Goal: Information Seeking & Learning: Learn about a topic

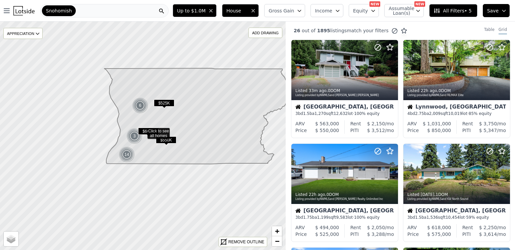
click at [429, 35] on div "26 out of 1895 listings match your filters Table Grid" at bounding box center [400, 30] width 229 height 18
click at [18, 37] on div "APPRECIATION" at bounding box center [22, 33] width 39 height 11
click at [470, 26] on div "26 out of 1895 listings match your filters Table Grid" at bounding box center [400, 30] width 229 height 18
click at [456, 11] on span "All Filters • 5" at bounding box center [453, 10] width 38 height 7
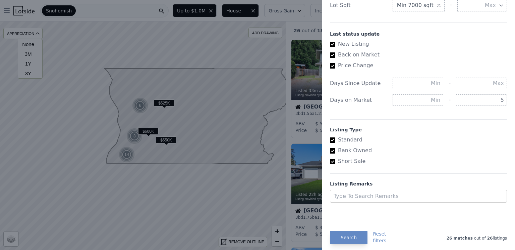
scroll to position [363, 0]
drag, startPoint x: 498, startPoint y: 102, endPoint x: 515, endPoint y: 102, distance: 16.4
click at [515, 102] on div "All Filters List Price Price Min - Max $1.0M Gross Gain Min - Max Income Min - …" at bounding box center [418, 125] width 193 height 250
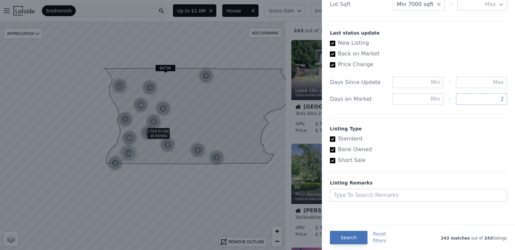
type input "2"
click at [357, 236] on button "Search" at bounding box center [349, 236] width 38 height 13
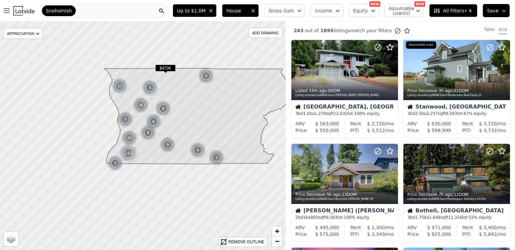
click at [113, 9] on div "Snohomish" at bounding box center [104, 10] width 128 height 13
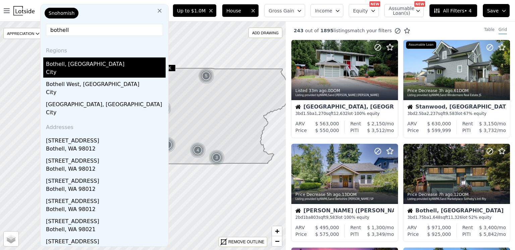
type input "bothell"
click at [58, 68] on div "City" at bounding box center [106, 72] width 120 height 9
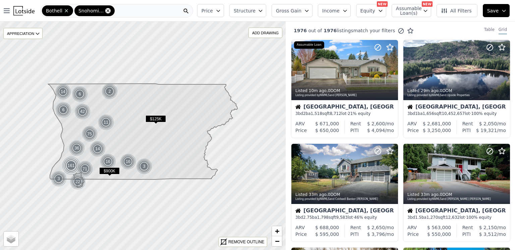
click at [106, 10] on icon at bounding box center [107, 10] width 3 height 3
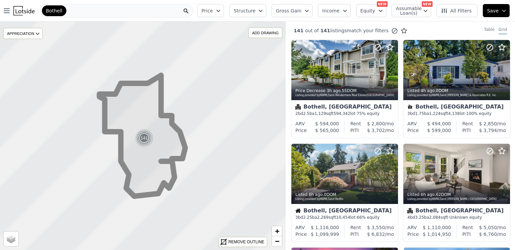
click at [92, 10] on div "Bothell" at bounding box center [116, 10] width 153 height 13
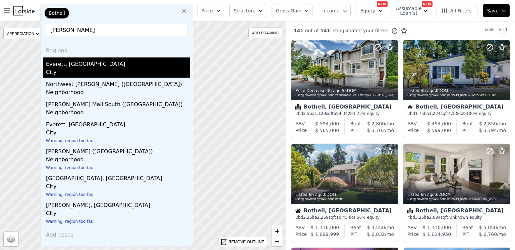
type input "everett"
click at [75, 67] on div "Everett, WA" at bounding box center [118, 62] width 144 height 11
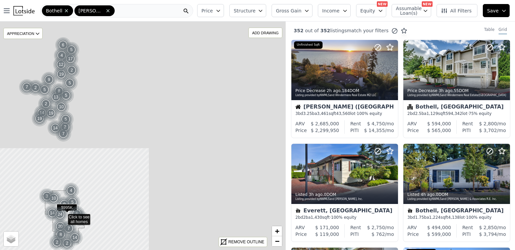
click at [120, 11] on div "Bothell Everett" at bounding box center [116, 10] width 153 height 13
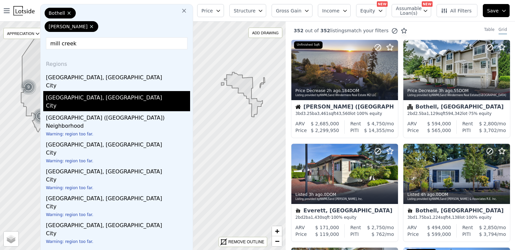
type input "mill creek"
click at [84, 91] on div "Mill Creek, WA" at bounding box center [118, 96] width 144 height 11
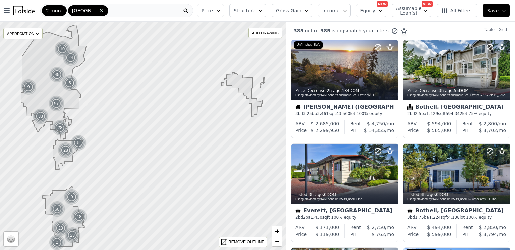
click at [120, 13] on div "2 more Mill Creek" at bounding box center [116, 10] width 153 height 13
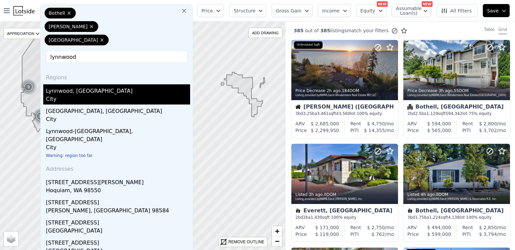
type input "lynnwood"
click at [86, 84] on div "Lynnwood, WA" at bounding box center [118, 89] width 144 height 11
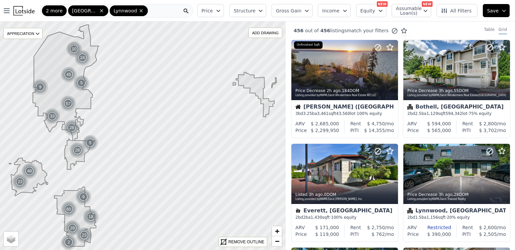
click at [157, 8] on div "2 more Mill Creek Lynnwood" at bounding box center [116, 10] width 153 height 13
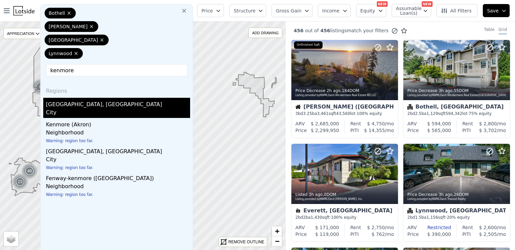
type input "kenmore"
click at [64, 108] on div "City" at bounding box center [118, 112] width 144 height 9
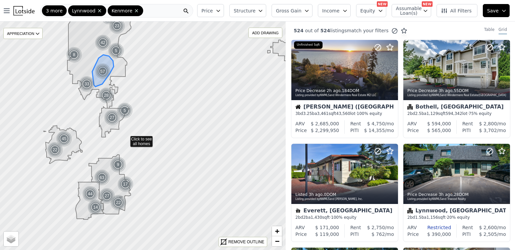
drag, startPoint x: 99, startPoint y: 162, endPoint x: 126, endPoint y: 138, distance: 35.9
click at [156, 12] on div "3 more Lynnwood Kenmore" at bounding box center [116, 10] width 153 height 13
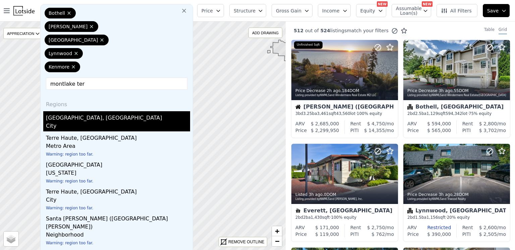
type input "montlake ter"
click at [85, 111] on div "Mountlake Terrace, WA" at bounding box center [118, 116] width 144 height 11
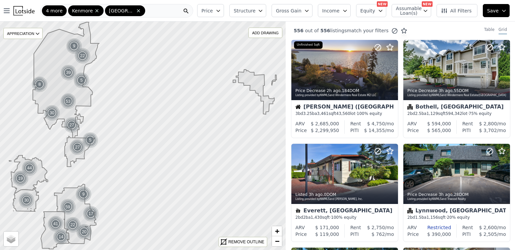
click at [149, 11] on div "4 more Kenmore Mountlake Terrace" at bounding box center [116, 10] width 153 height 13
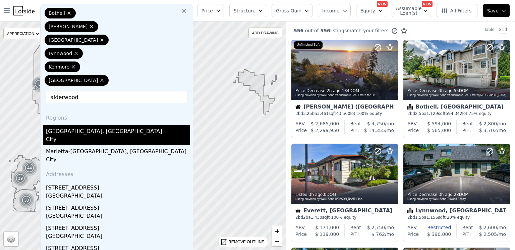
type input "alderwood"
click at [73, 135] on div "City" at bounding box center [118, 139] width 144 height 9
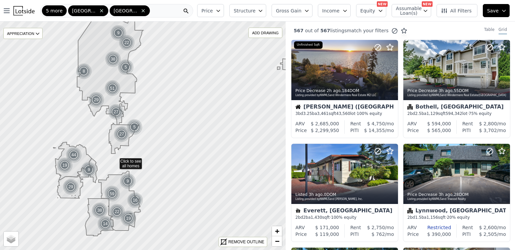
drag, startPoint x: 67, startPoint y: 174, endPoint x: 115, endPoint y: 159, distance: 50.1
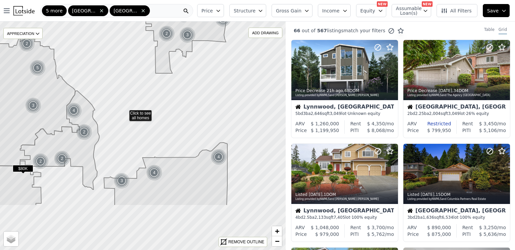
drag, startPoint x: 104, startPoint y: 180, endPoint x: 125, endPoint y: 113, distance: 70.8
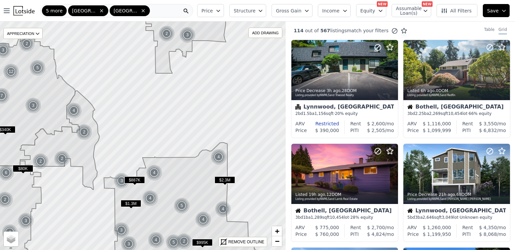
click at [167, 11] on div "5 more Mountlake Terrace Alderwood Manor" at bounding box center [116, 10] width 153 height 13
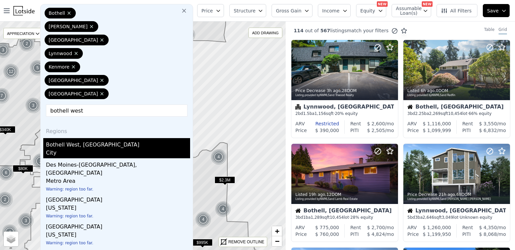
type input "bothell west"
click at [72, 138] on div "Bothell West, WA" at bounding box center [118, 143] width 144 height 11
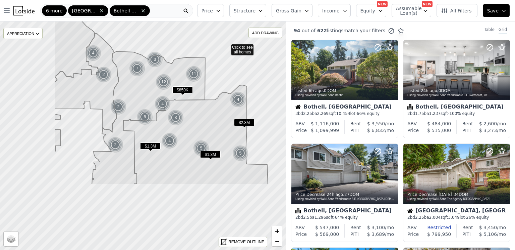
click at [127, 111] on icon at bounding box center [148, 117] width 113 height 133
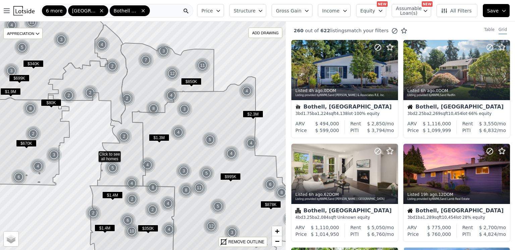
drag, startPoint x: 80, startPoint y: 166, endPoint x: 98, endPoint y: 145, distance: 28.1
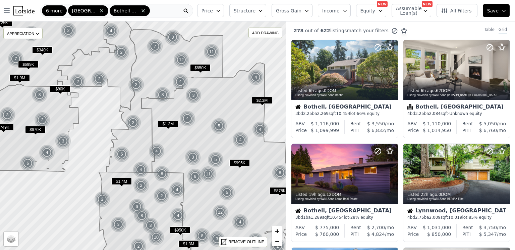
click at [167, 11] on div "6 more Alderwood Manor Bothell West" at bounding box center [116, 10] width 153 height 13
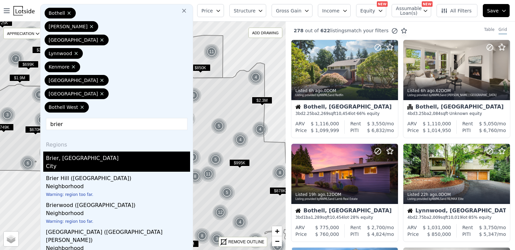
type input "brier"
click at [67, 151] on div "Brier, WA" at bounding box center [118, 156] width 144 height 11
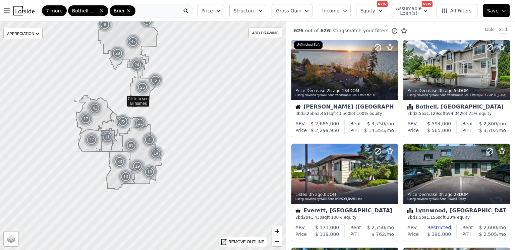
drag, startPoint x: 59, startPoint y: 154, endPoint x: 111, endPoint y: 111, distance: 67.9
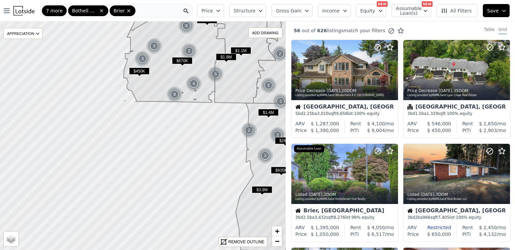
click at [154, 11] on div "7 more Bothell West Brier" at bounding box center [116, 10] width 153 height 13
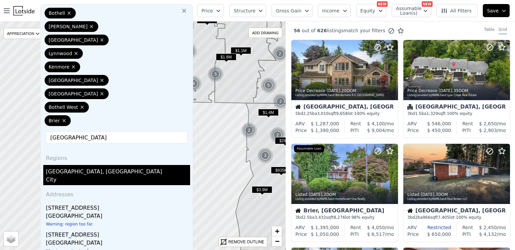
type input "lake forest park"
click at [87, 165] on div "Lake Forest Park, WA" at bounding box center [118, 170] width 144 height 11
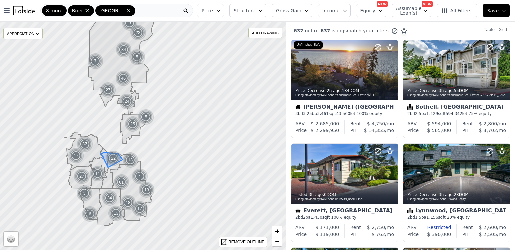
drag, startPoint x: 65, startPoint y: 175, endPoint x: 107, endPoint y: 168, distance: 43.3
click at [122, 150] on img at bounding box center [113, 158] width 16 height 16
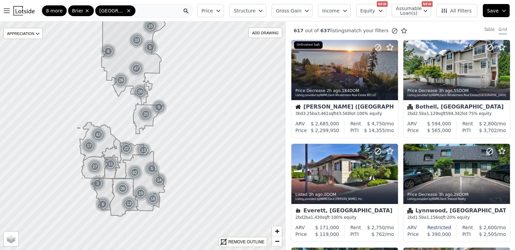
click at [255, 8] on span "Structure" at bounding box center [244, 10] width 21 height 7
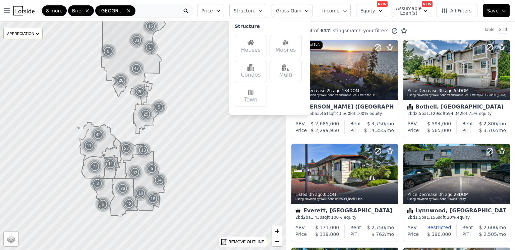
click at [254, 43] on img at bounding box center [251, 42] width 7 height 7
click at [220, 14] on button "Price" at bounding box center [210, 10] width 27 height 13
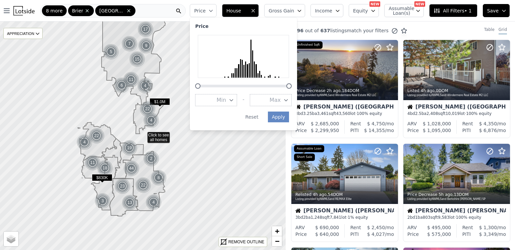
click at [277, 104] on button "Max" at bounding box center [271, 100] width 42 height 12
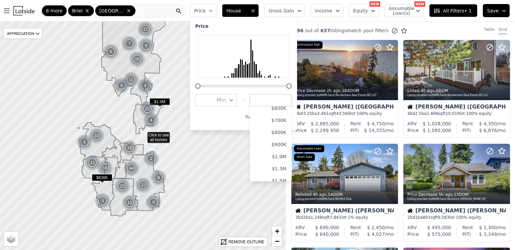
scroll to position [83, 0]
click at [286, 147] on button "$1.0M" at bounding box center [271, 150] width 42 height 12
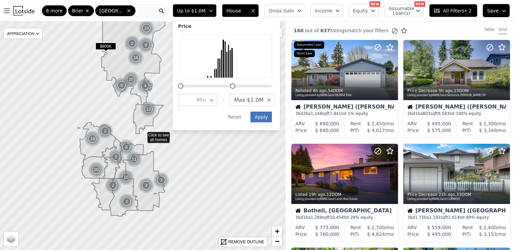
click at [272, 116] on button "Apply" at bounding box center [261, 116] width 21 height 11
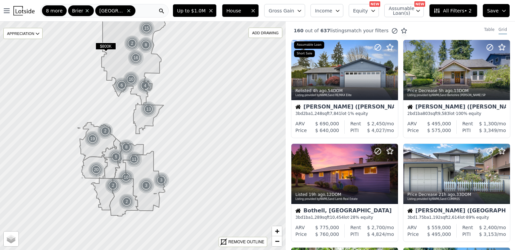
click at [301, 14] on button "Gross Gain" at bounding box center [284, 10] width 41 height 13
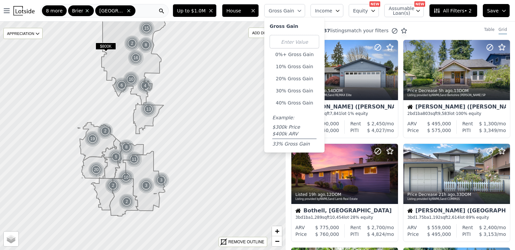
click at [329, 15] on button "Income" at bounding box center [327, 10] width 33 height 13
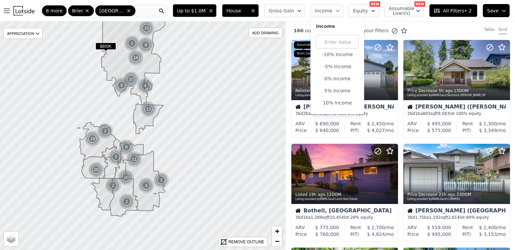
click at [466, 14] on button "All Filters • 2" at bounding box center [453, 10] width 48 height 13
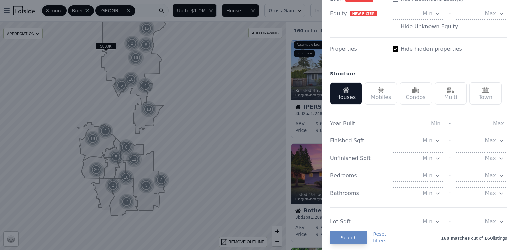
scroll to position [183, 0]
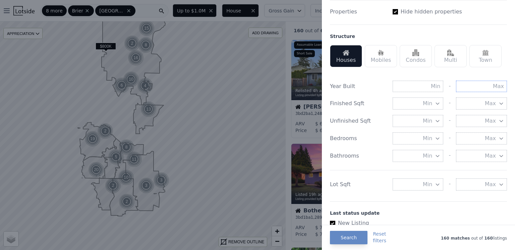
click at [499, 90] on input "text" at bounding box center [481, 86] width 51 height 11
type input "1980"
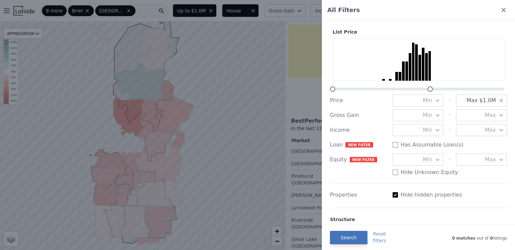
click at [349, 238] on button "Search" at bounding box center [349, 236] width 38 height 13
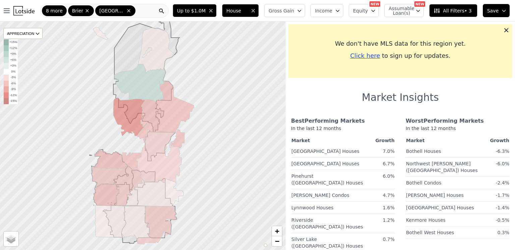
click at [464, 9] on span "All Filters • 3" at bounding box center [453, 10] width 38 height 7
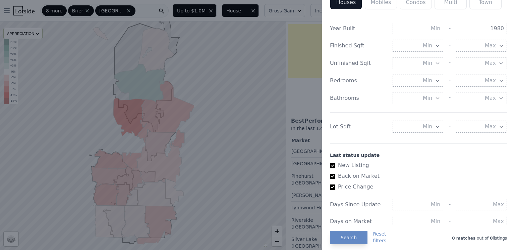
scroll to position [217, 0]
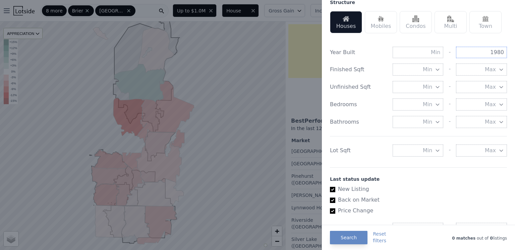
click at [498, 54] on input "1980" at bounding box center [481, 52] width 51 height 11
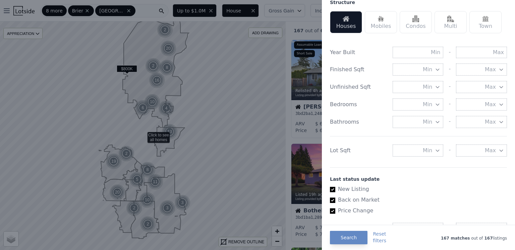
click at [290, 112] on div at bounding box center [257, 125] width 515 height 250
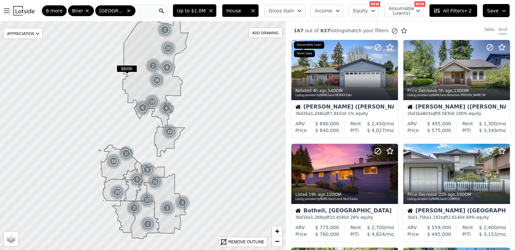
click at [460, 12] on span "All Filters • 2" at bounding box center [453, 10] width 38 height 7
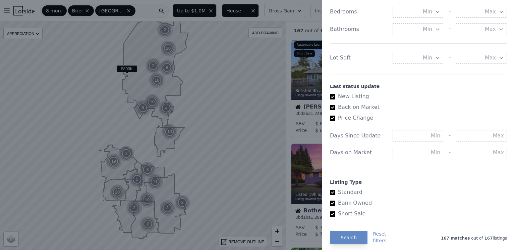
scroll to position [304, 0]
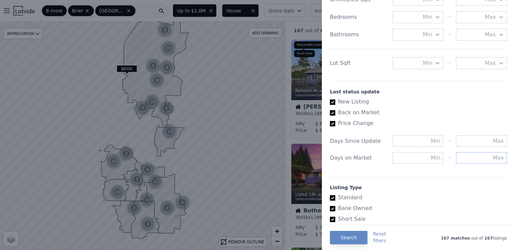
click at [489, 160] on input "text" at bounding box center [481, 157] width 51 height 11
click at [378, 67] on div "Lot Sqft Min - Max" at bounding box center [418, 63] width 177 height 12
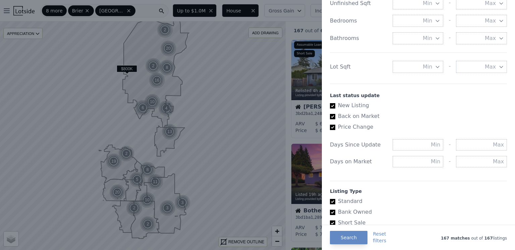
scroll to position [363, 0]
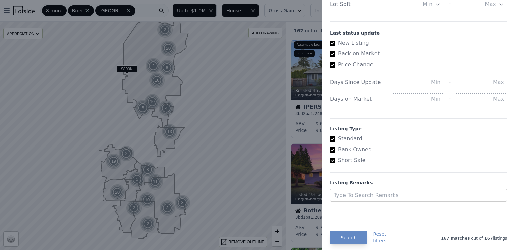
click at [289, 139] on div at bounding box center [257, 125] width 515 height 250
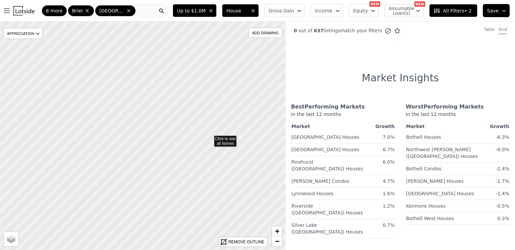
drag, startPoint x: 124, startPoint y: 139, endPoint x: 227, endPoint y: 141, distance: 103.3
click at [227, 141] on icon at bounding box center [222, 133] width 345 height 276
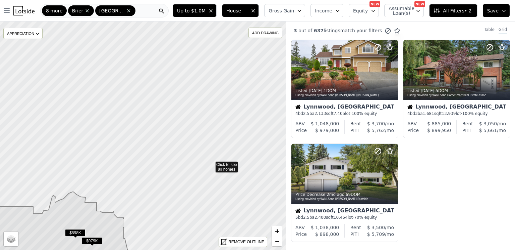
drag, startPoint x: 198, startPoint y: 96, endPoint x: 211, endPoint y: 162, distance: 68.0
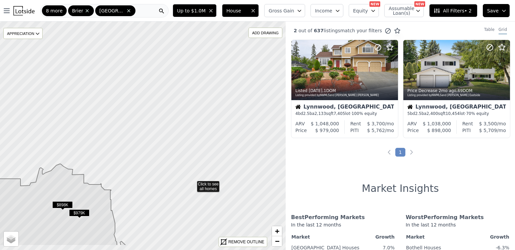
drag, startPoint x: 206, startPoint y: 212, endPoint x: 193, endPoint y: 183, distance: 31.1
click at [145, 12] on div "8 more Brier Lake Forest Park" at bounding box center [104, 10] width 128 height 13
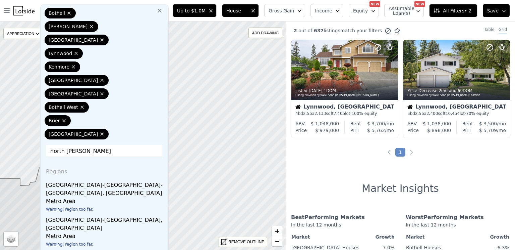
type input "north lynn"
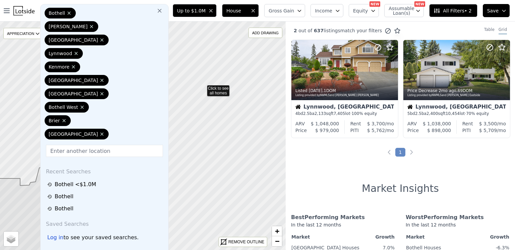
click at [203, 88] on icon at bounding box center [142, 136] width 345 height 276
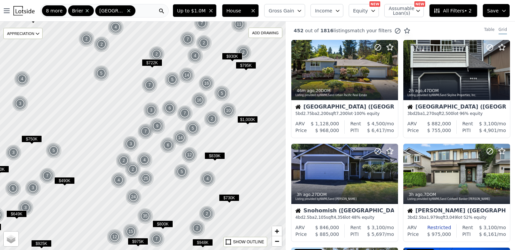
drag, startPoint x: 241, startPoint y: 128, endPoint x: 204, endPoint y: 128, distance: 36.6
click at [204, 127] on img at bounding box center [212, 119] width 16 height 16
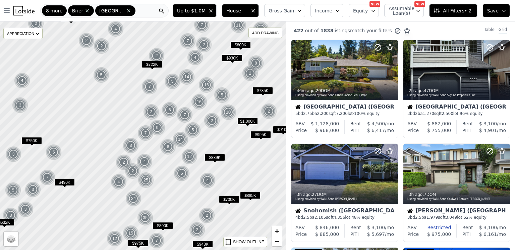
click at [149, 14] on div "8 more Brier Lake Forest Park" at bounding box center [104, 10] width 128 height 13
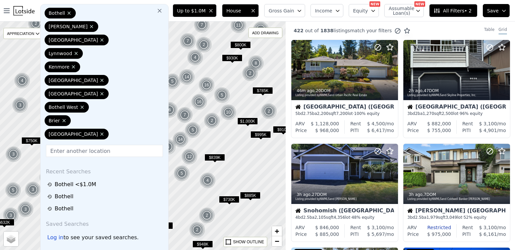
click at [219, 138] on div at bounding box center [142, 136] width 343 height 274
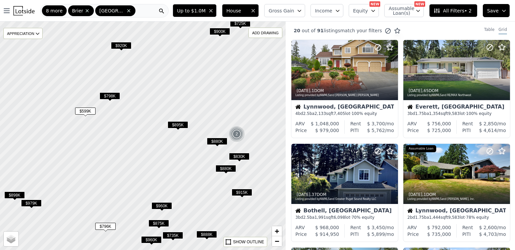
drag, startPoint x: 126, startPoint y: 122, endPoint x: 130, endPoint y: 91, distance: 31.1
click at [154, 122] on div at bounding box center [155, 135] width 343 height 274
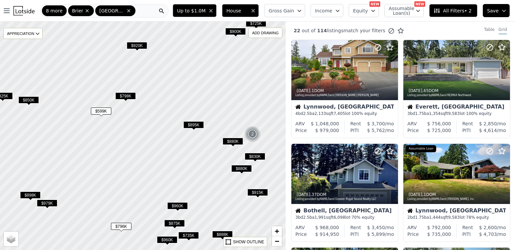
click at [124, 96] on span "$798K" at bounding box center [125, 95] width 20 height 7
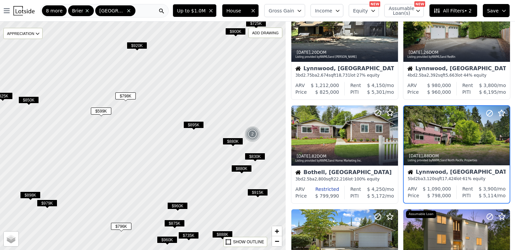
scroll to position [253, 0]
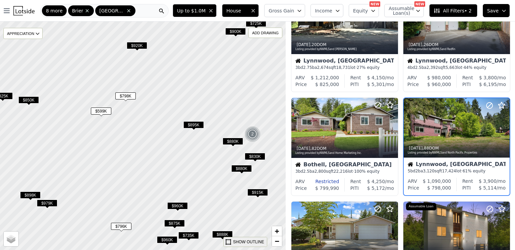
click at [241, 240] on div "SHOW OUTLINE" at bounding box center [248, 242] width 31 height 6
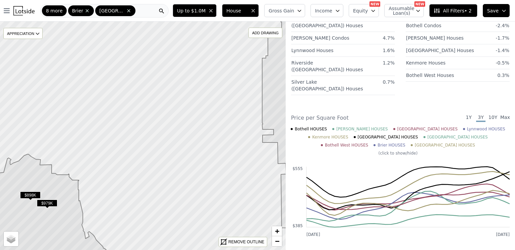
click at [142, 10] on div "8 more Brier Lake Forest Park" at bounding box center [104, 10] width 128 height 13
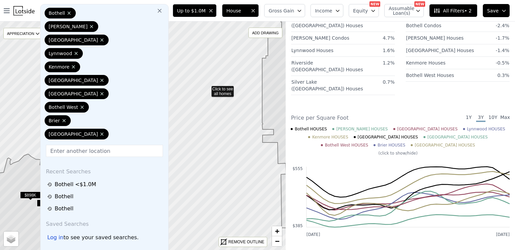
click at [207, 88] on icon at bounding box center [142, 136] width 345 height 276
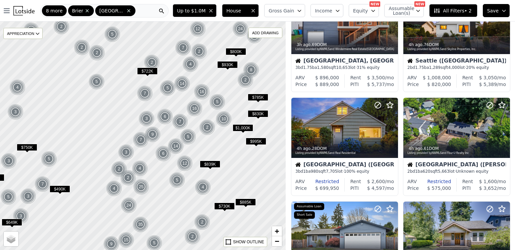
drag, startPoint x: 253, startPoint y: 86, endPoint x: 225, endPoint y: 88, distance: 28.2
click at [225, 88] on div at bounding box center [142, 136] width 343 height 274
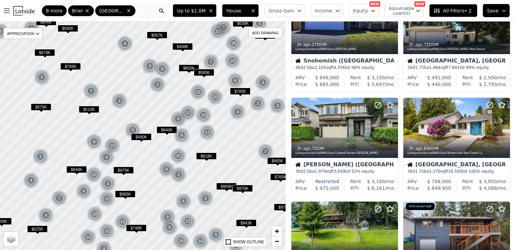
click at [145, 14] on div "8 more Brier Lake Forest Park" at bounding box center [104, 10] width 128 height 13
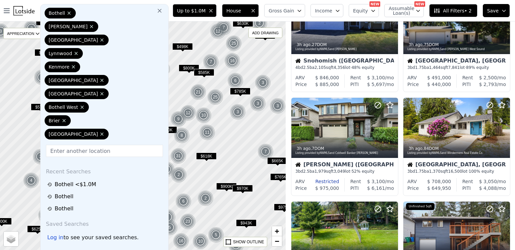
click at [163, 12] on icon at bounding box center [159, 10] width 7 height 7
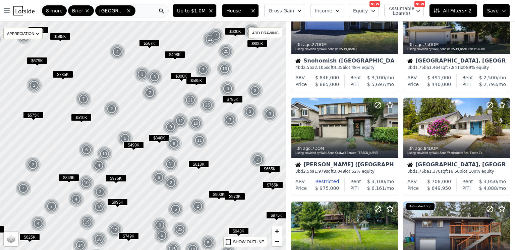
drag, startPoint x: 225, startPoint y: 116, endPoint x: 216, endPoint y: 125, distance: 12.3
click at [216, 125] on div at bounding box center [142, 136] width 343 height 274
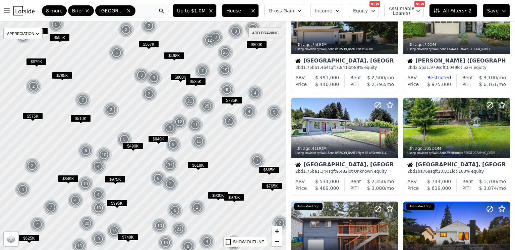
click at [264, 32] on div "ADD DRAWING" at bounding box center [265, 33] width 33 height 10
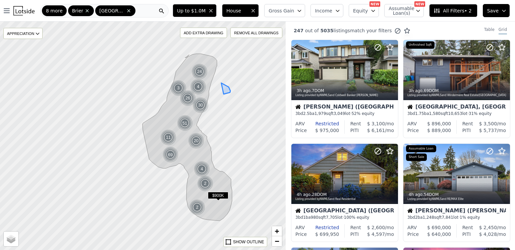
click at [472, 10] on span "All Filters • 2" at bounding box center [453, 10] width 38 height 7
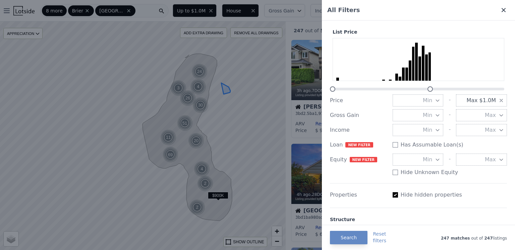
click at [503, 11] on icon at bounding box center [503, 10] width 7 height 7
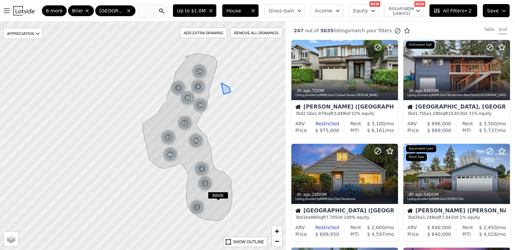
click at [460, 13] on span "All Filters • 2" at bounding box center [453, 10] width 38 height 7
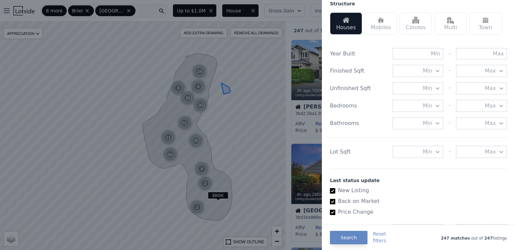
scroll to position [202, 0]
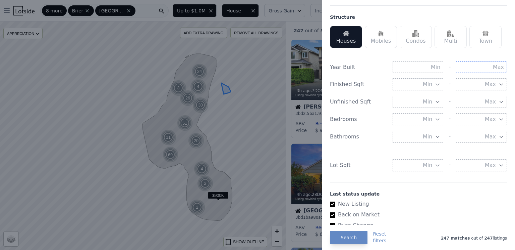
click at [493, 70] on input "text" at bounding box center [481, 66] width 51 height 11
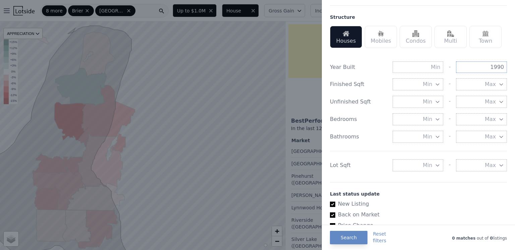
type input "1990"
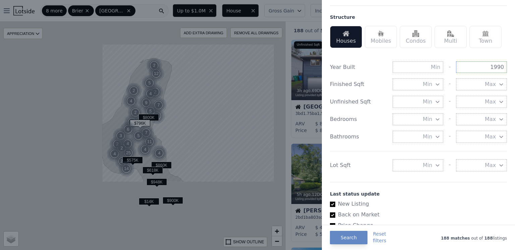
click at [496, 66] on input "1990" at bounding box center [481, 66] width 51 height 11
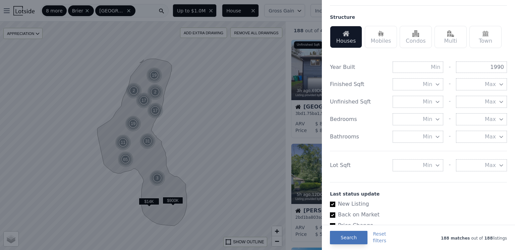
click at [351, 239] on button "Search" at bounding box center [349, 236] width 38 height 13
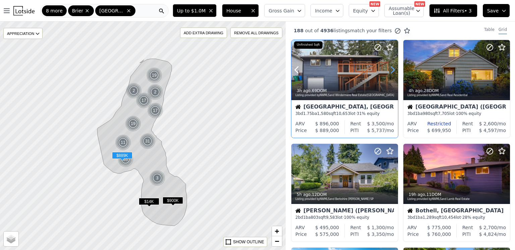
click at [395, 68] on icon at bounding box center [392, 69] width 11 height 11
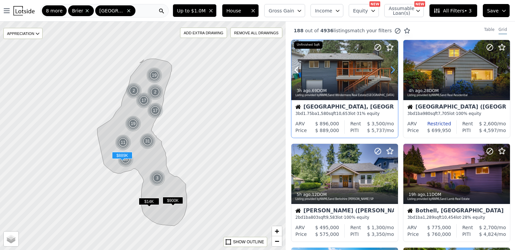
click at [395, 68] on icon at bounding box center [392, 69] width 11 height 11
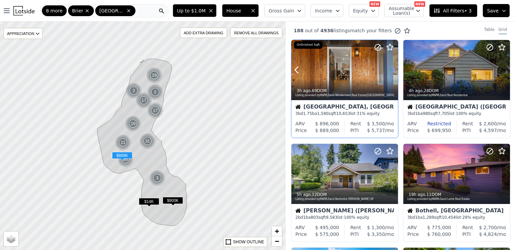
click at [395, 68] on icon at bounding box center [392, 69] width 11 height 11
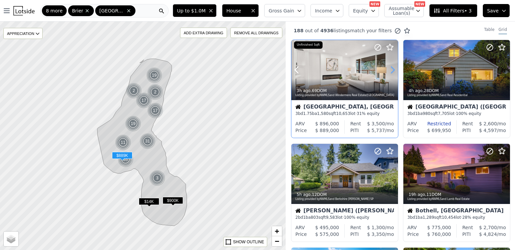
click at [395, 68] on icon at bounding box center [392, 69] width 11 height 11
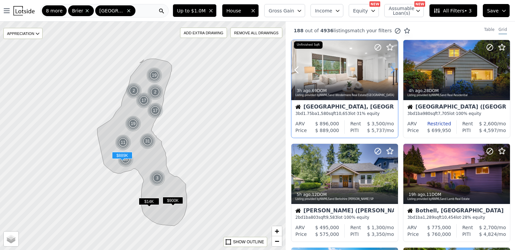
click at [395, 68] on icon at bounding box center [392, 69] width 11 height 11
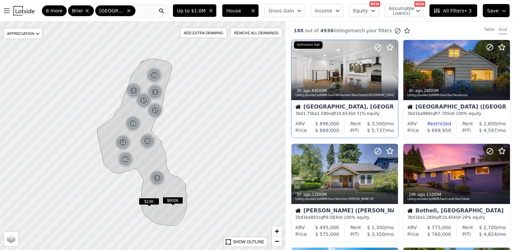
click at [498, 13] on span "Save" at bounding box center [492, 10] width 11 height 7
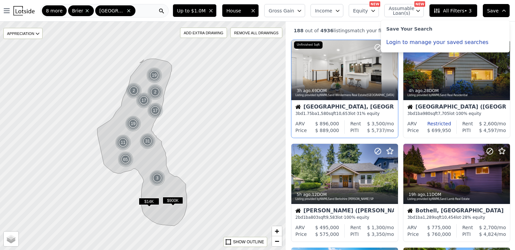
click at [498, 13] on span "Save" at bounding box center [492, 10] width 11 height 7
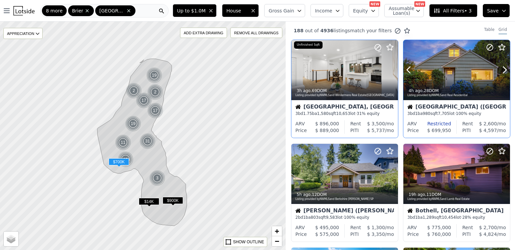
click at [505, 70] on icon at bounding box center [504, 69] width 11 height 11
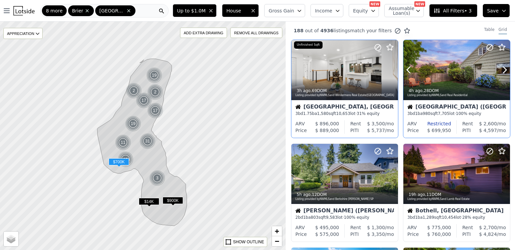
click at [505, 70] on icon at bounding box center [504, 69] width 11 height 11
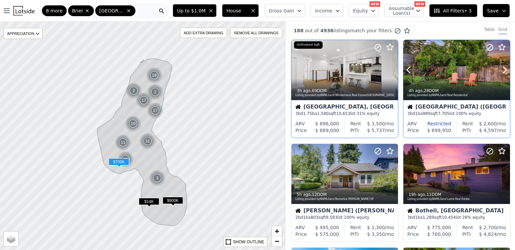
click at [505, 70] on icon at bounding box center [504, 69] width 11 height 11
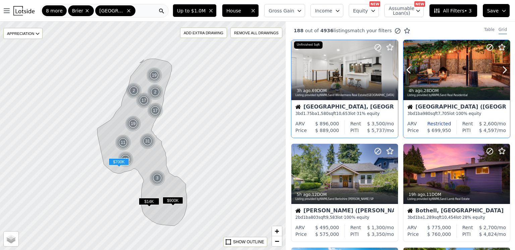
click at [505, 70] on icon at bounding box center [504, 69] width 11 height 11
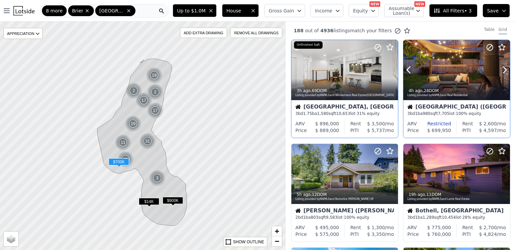
click at [505, 70] on icon at bounding box center [504, 69] width 11 height 11
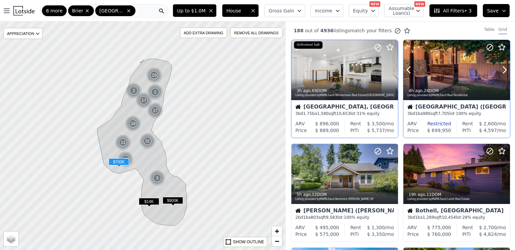
click at [505, 70] on icon at bounding box center [504, 69] width 11 height 11
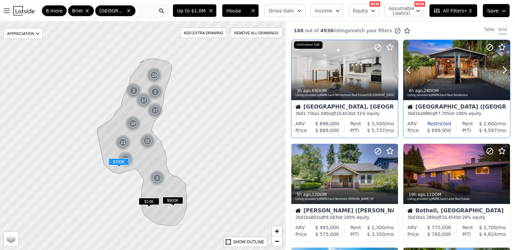
click at [505, 70] on icon at bounding box center [504, 69] width 11 height 11
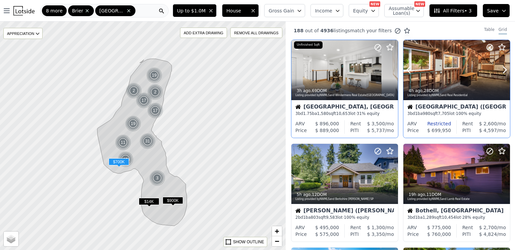
click at [505, 70] on icon at bounding box center [504, 69] width 11 height 11
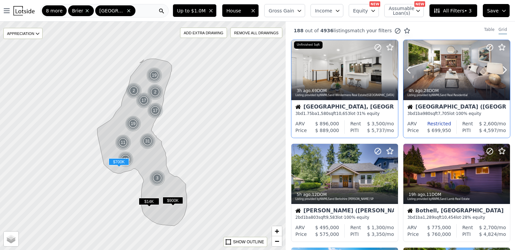
click at [505, 70] on icon at bounding box center [504, 69] width 11 height 11
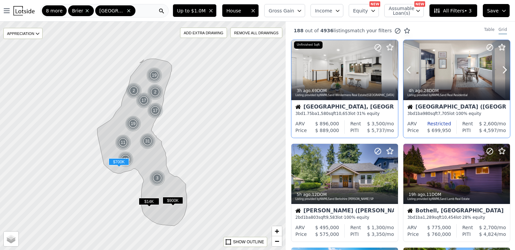
click at [505, 70] on icon at bounding box center [504, 69] width 11 height 11
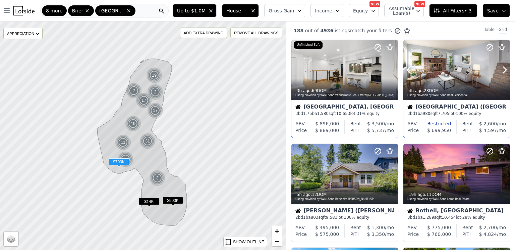
click at [505, 70] on icon at bounding box center [504, 69] width 11 height 11
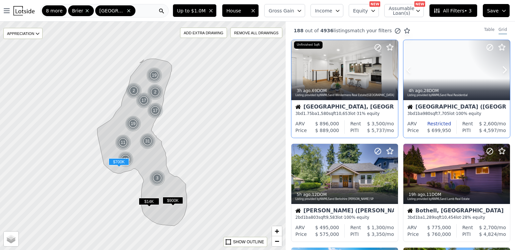
click at [505, 70] on icon at bounding box center [504, 69] width 11 height 11
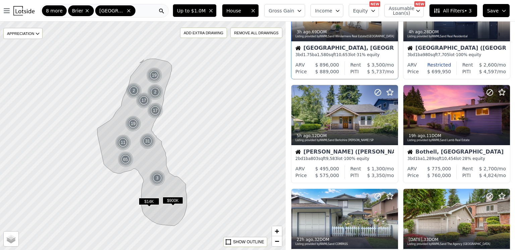
scroll to position [59, 0]
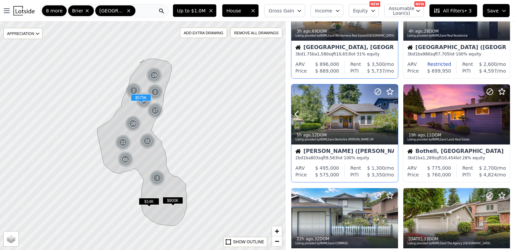
click at [393, 114] on icon at bounding box center [392, 114] width 11 height 11
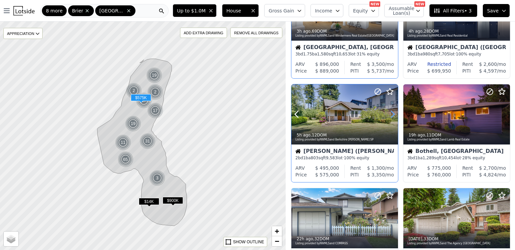
click at [393, 114] on icon at bounding box center [392, 114] width 11 height 11
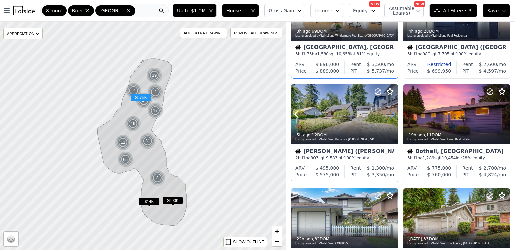
click at [393, 114] on icon at bounding box center [392, 114] width 11 height 11
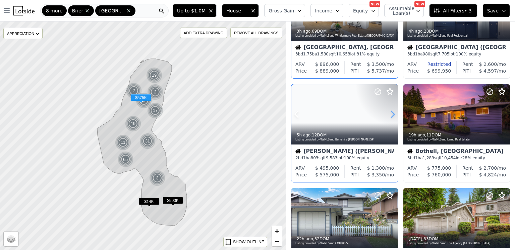
click at [393, 114] on icon at bounding box center [392, 114] width 11 height 11
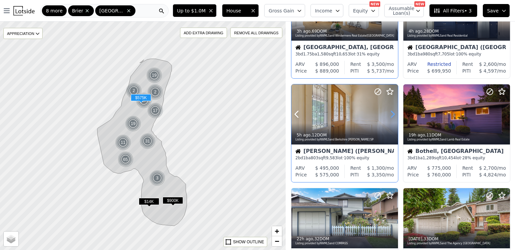
click at [393, 114] on icon at bounding box center [392, 114] width 11 height 11
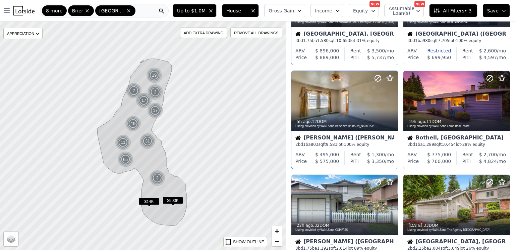
scroll to position [75, 0]
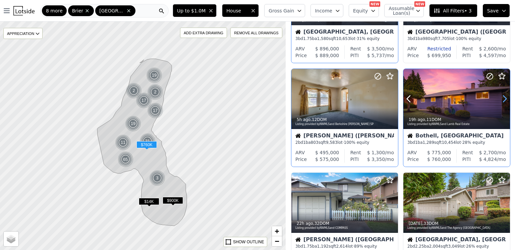
click at [503, 98] on icon at bounding box center [504, 98] width 11 height 11
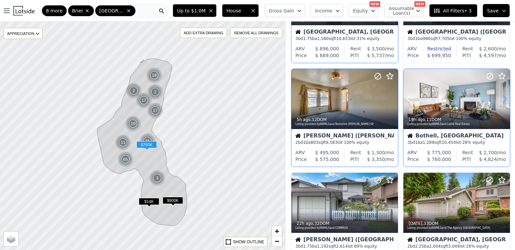
click at [505, 98] on icon at bounding box center [504, 98] width 11 height 11
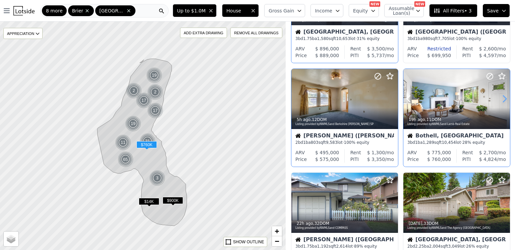
click at [505, 98] on icon at bounding box center [504, 98] width 11 height 11
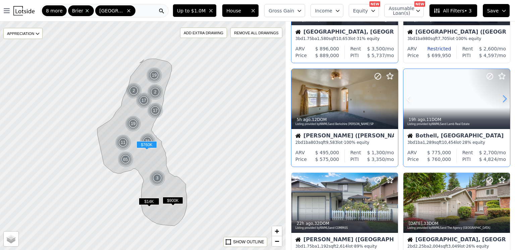
click at [505, 98] on icon at bounding box center [504, 98] width 11 height 11
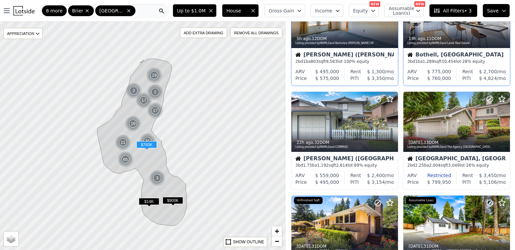
scroll to position [156, 0]
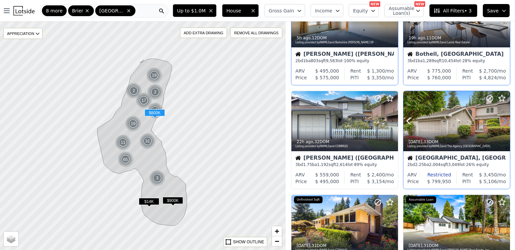
click at [506, 122] on icon at bounding box center [505, 121] width 3 height 6
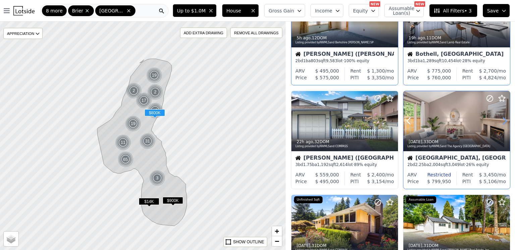
click at [506, 122] on icon at bounding box center [505, 121] width 3 height 6
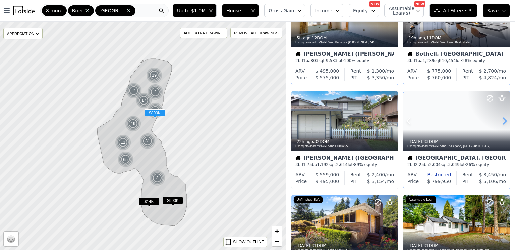
click at [506, 122] on icon at bounding box center [505, 121] width 3 height 6
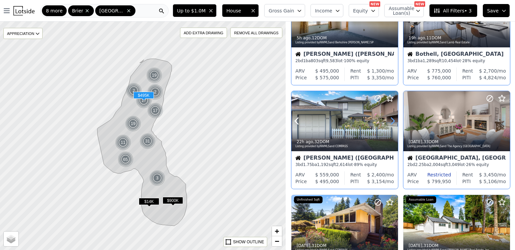
click at [393, 119] on icon at bounding box center [392, 121] width 3 height 6
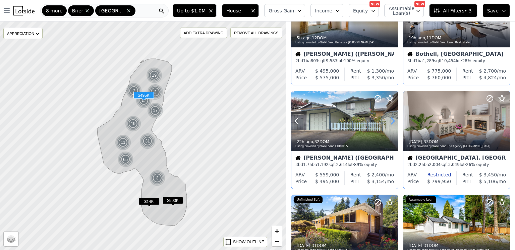
click at [393, 119] on icon at bounding box center [392, 121] width 3 height 6
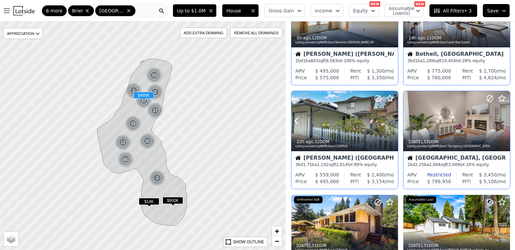
click at [393, 119] on icon at bounding box center [392, 121] width 3 height 6
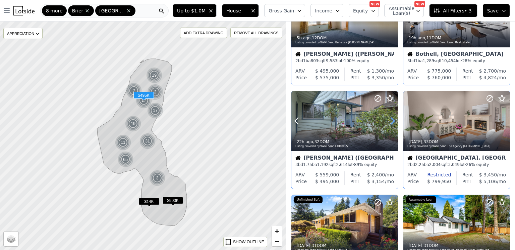
click at [393, 119] on icon at bounding box center [392, 121] width 3 height 6
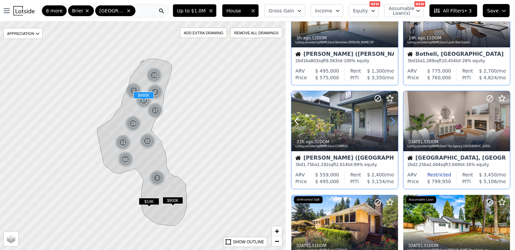
click at [393, 119] on icon at bounding box center [392, 121] width 3 height 6
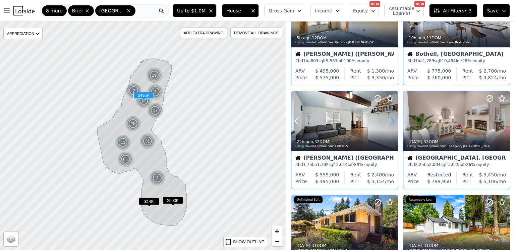
click at [393, 119] on icon at bounding box center [392, 121] width 3 height 6
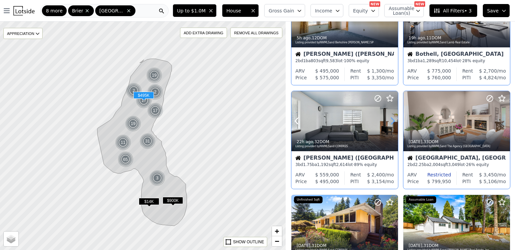
click at [393, 119] on icon at bounding box center [392, 121] width 3 height 6
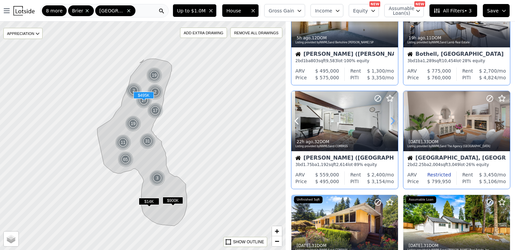
click at [393, 119] on icon at bounding box center [392, 121] width 3 height 6
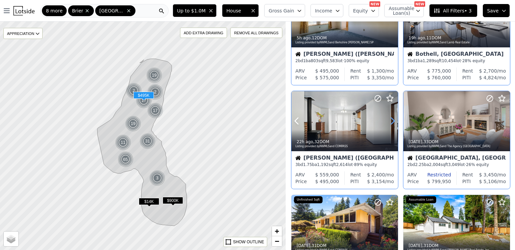
click at [393, 119] on icon at bounding box center [392, 121] width 3 height 6
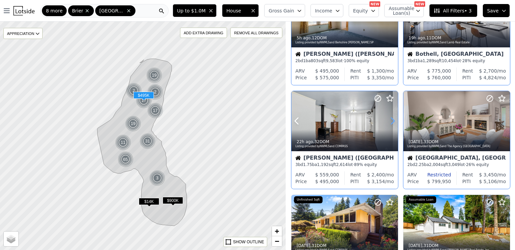
click at [393, 119] on icon at bounding box center [392, 121] width 3 height 6
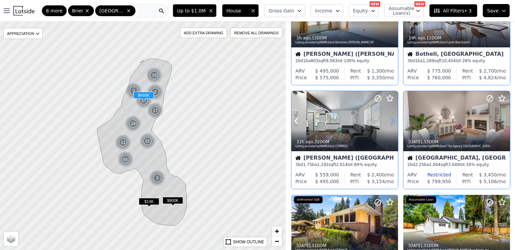
click at [393, 119] on icon at bounding box center [392, 121] width 3 height 6
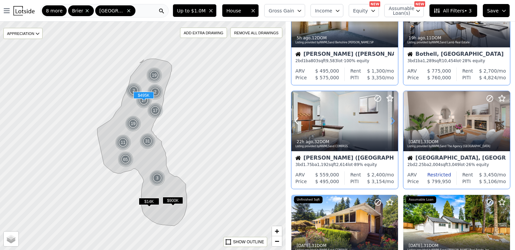
click at [393, 119] on icon at bounding box center [392, 121] width 3 height 6
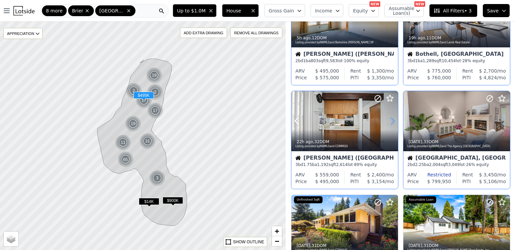
click at [393, 119] on icon at bounding box center [392, 121] width 3 height 6
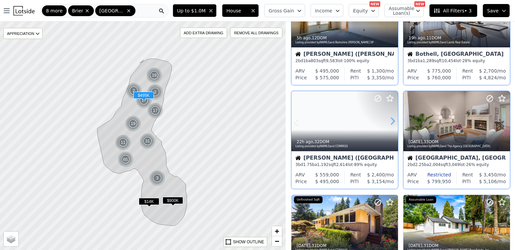
click at [393, 119] on icon at bounding box center [392, 121] width 3 height 6
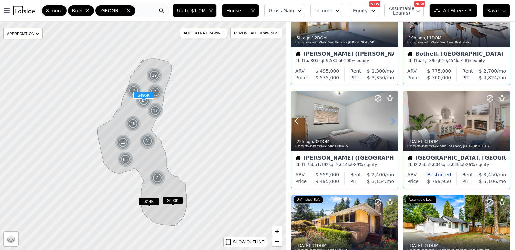
click at [393, 119] on icon at bounding box center [392, 121] width 3 height 6
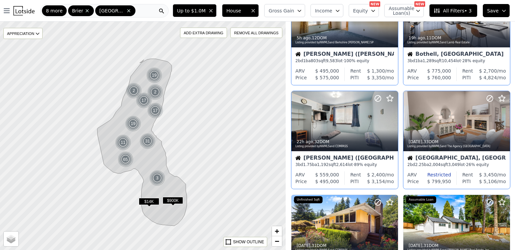
click at [460, 11] on span "All Filters • 3" at bounding box center [453, 10] width 38 height 7
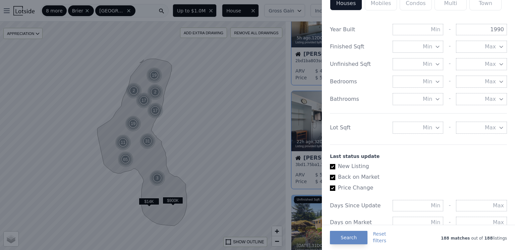
scroll to position [240, 0]
click at [426, 125] on span "Min" at bounding box center [427, 127] width 9 height 8
click at [424, 125] on input "number" at bounding box center [418, 127] width 51 height 12
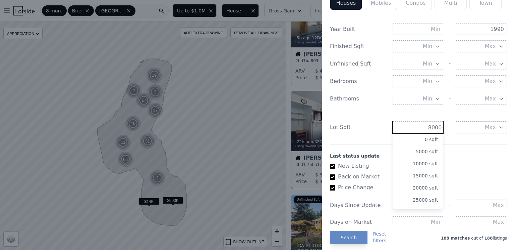
type input "8000"
click at [376, 140] on div "List Price Price Min - Max $1.0M Gross Gain Min - Max Income Min - Max Loan New…" at bounding box center [418, 54] width 182 height 546
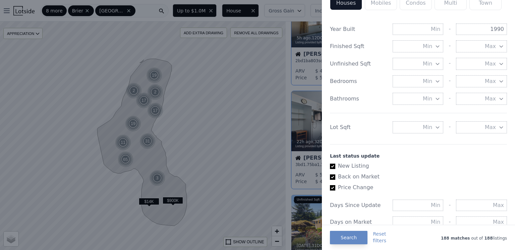
click at [422, 127] on button "Min" at bounding box center [418, 127] width 51 height 12
click at [422, 127] on input "number" at bounding box center [418, 127] width 51 height 12
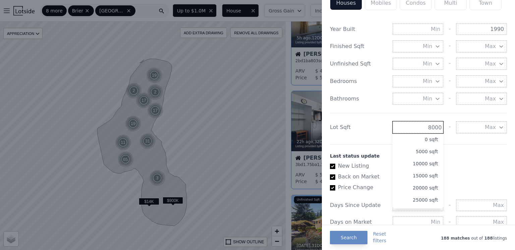
type input "8000"
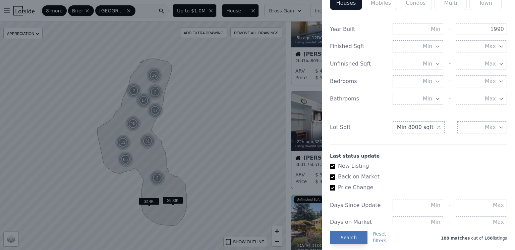
click at [356, 236] on button "Search" at bounding box center [349, 236] width 38 height 13
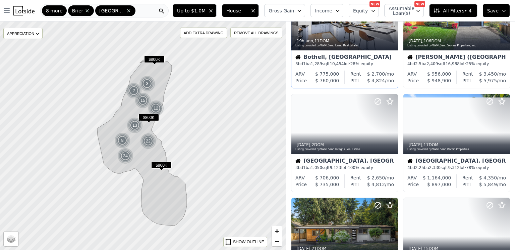
scroll to position [158, 0]
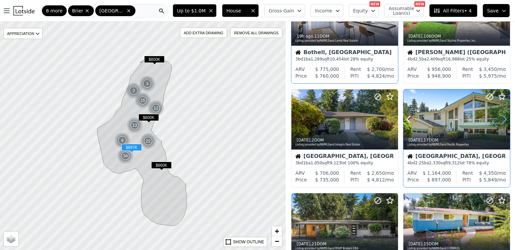
click at [506, 117] on icon at bounding box center [504, 119] width 11 height 11
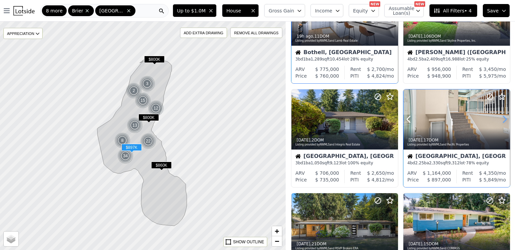
click at [505, 119] on icon at bounding box center [504, 119] width 11 height 11
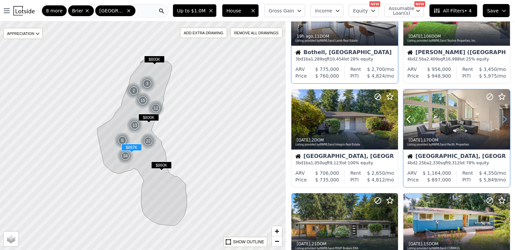
click at [505, 119] on icon at bounding box center [504, 119] width 11 height 11
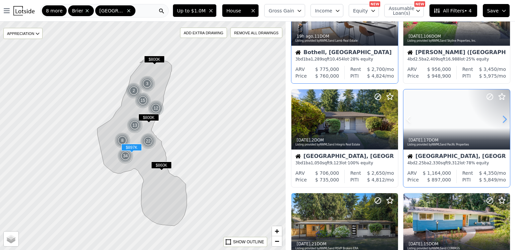
click at [505, 119] on icon at bounding box center [504, 119] width 11 height 11
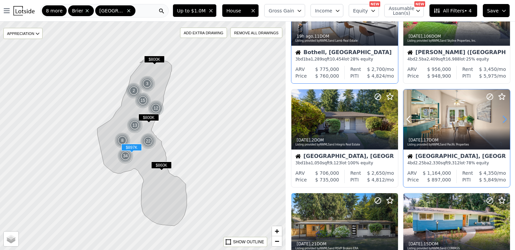
click at [505, 119] on icon at bounding box center [504, 119] width 11 height 11
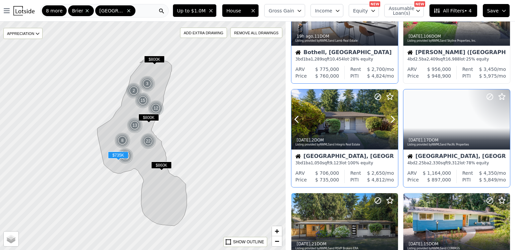
scroll to position [172, 0]
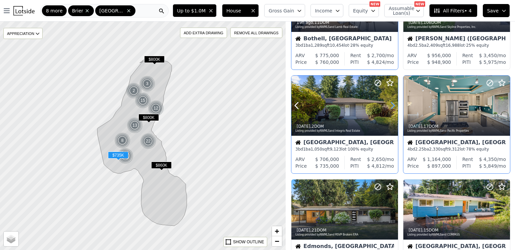
click at [393, 105] on icon at bounding box center [392, 105] width 11 height 11
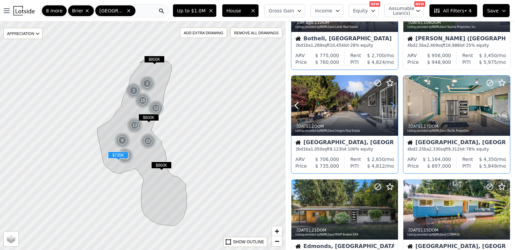
click at [393, 105] on icon at bounding box center [392, 105] width 11 height 11
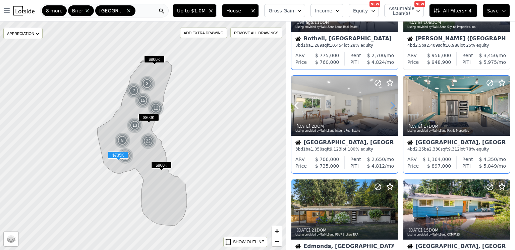
click at [393, 105] on icon at bounding box center [392, 105] width 11 height 11
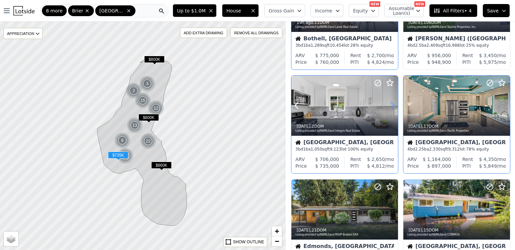
click at [393, 105] on icon at bounding box center [392, 105] width 11 height 11
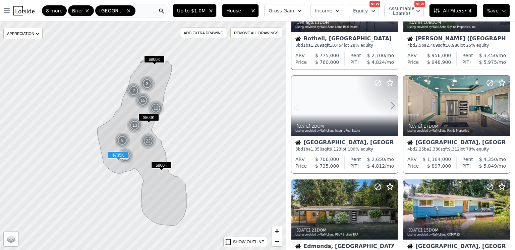
click at [393, 105] on icon at bounding box center [392, 105] width 11 height 11
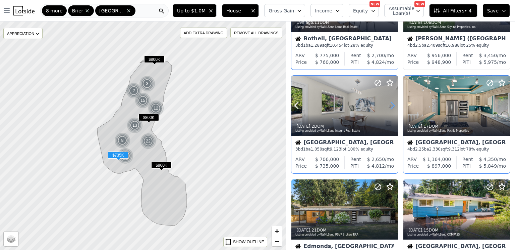
click at [393, 105] on icon at bounding box center [392, 105] width 11 height 11
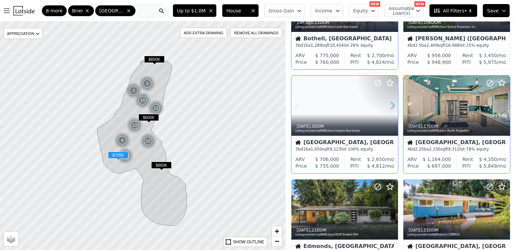
click at [393, 105] on icon at bounding box center [392, 105] width 11 height 11
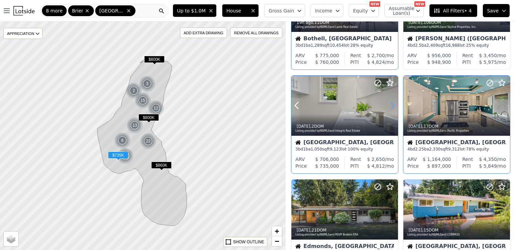
click at [393, 105] on icon at bounding box center [392, 105] width 11 height 11
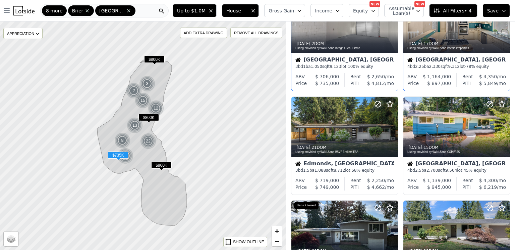
scroll to position [255, 0]
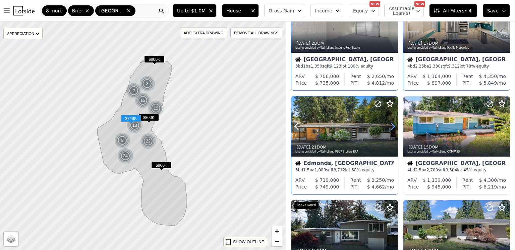
click at [392, 128] on icon at bounding box center [392, 126] width 3 height 6
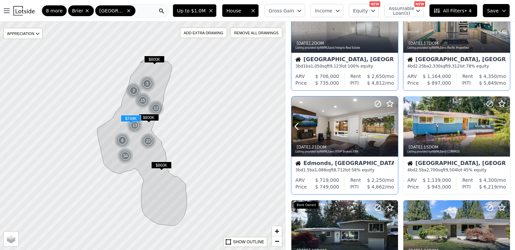
click at [392, 128] on icon at bounding box center [392, 126] width 3 height 6
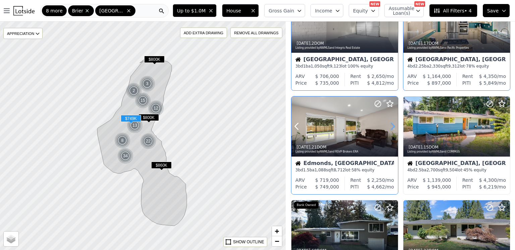
click at [392, 128] on icon at bounding box center [392, 126] width 3 height 6
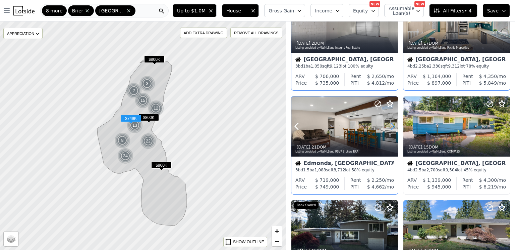
click at [392, 128] on icon at bounding box center [392, 126] width 3 height 6
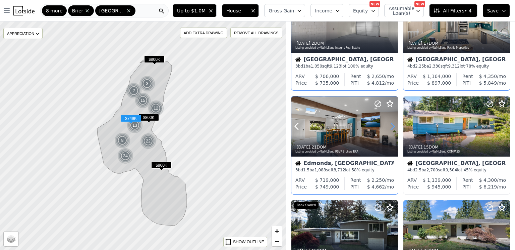
click at [392, 128] on icon at bounding box center [392, 126] width 3 height 6
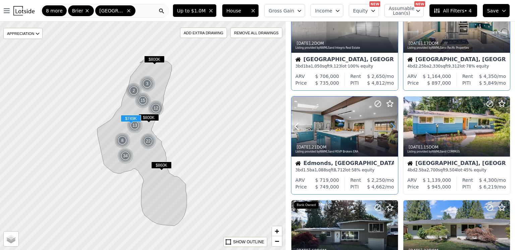
click at [392, 128] on icon at bounding box center [392, 126] width 3 height 6
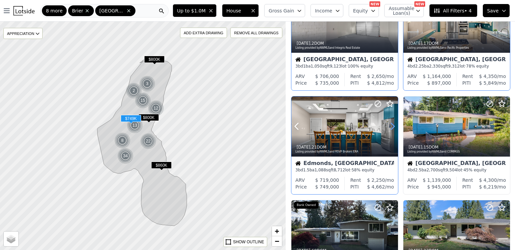
click at [392, 128] on icon at bounding box center [392, 126] width 3 height 6
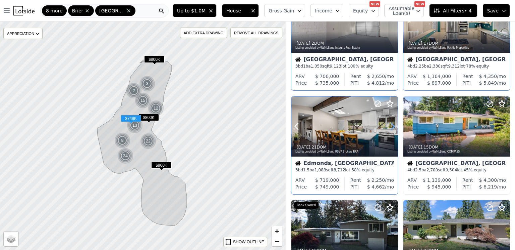
click at [392, 128] on icon at bounding box center [392, 126] width 3 height 6
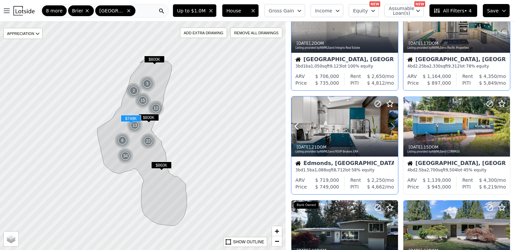
click at [392, 128] on icon at bounding box center [392, 126] width 3 height 6
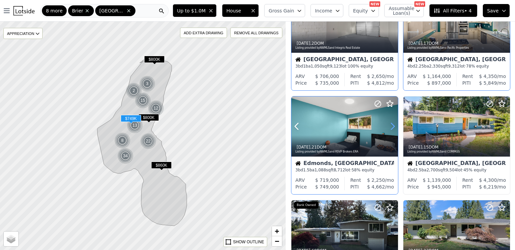
click at [392, 128] on icon at bounding box center [392, 126] width 3 height 6
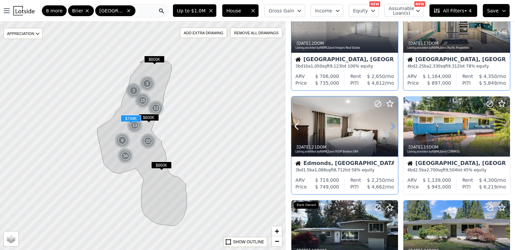
click at [392, 128] on icon at bounding box center [392, 126] width 3 height 6
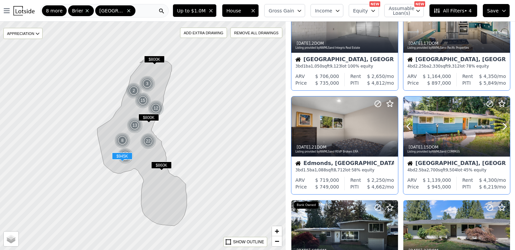
scroll to position [272, 0]
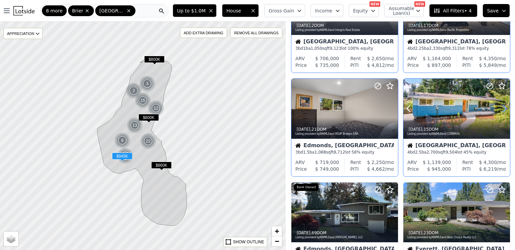
click at [503, 106] on icon at bounding box center [504, 108] width 11 height 11
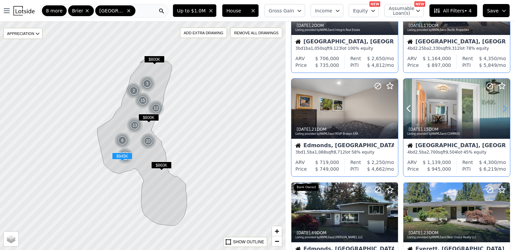
click at [503, 106] on icon at bounding box center [504, 108] width 11 height 11
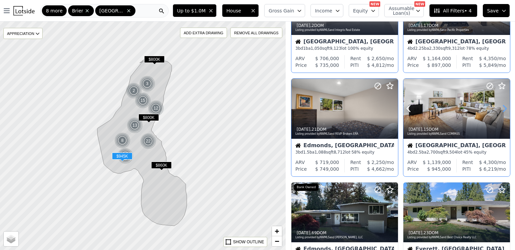
click at [503, 106] on icon at bounding box center [504, 108] width 11 height 11
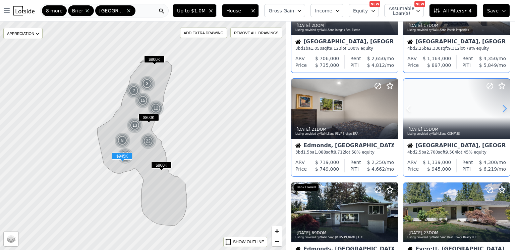
click at [503, 106] on icon at bounding box center [504, 108] width 11 height 11
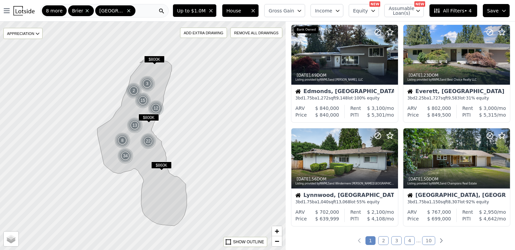
scroll to position [463, 0]
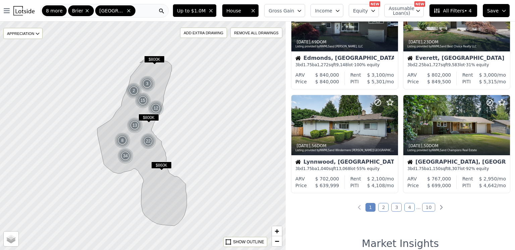
click at [300, 220] on div "112 out of 4937 listings match your filters Table Grid 3h ago , 69 DOM Listing …" at bounding box center [400, 146] width 229 height 250
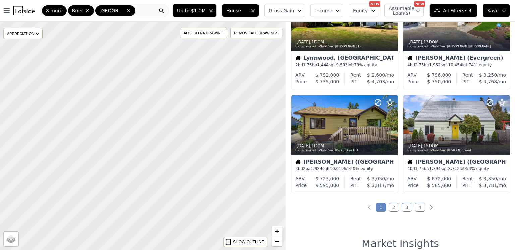
scroll to position [152, 0]
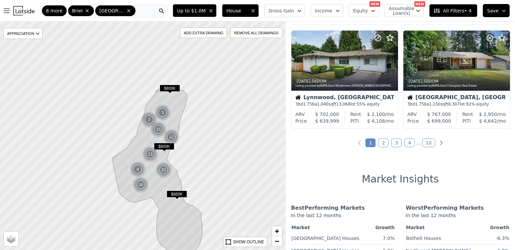
scroll to position [456, 0]
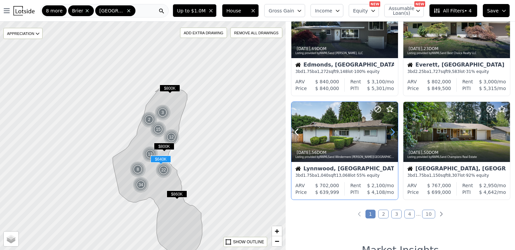
click at [392, 133] on icon at bounding box center [392, 131] width 11 height 11
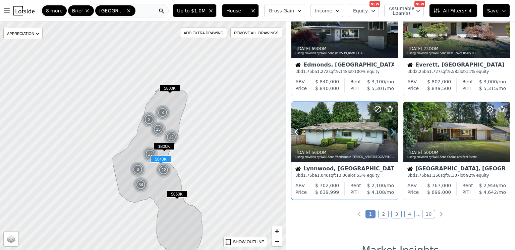
click at [392, 133] on icon at bounding box center [392, 131] width 11 height 11
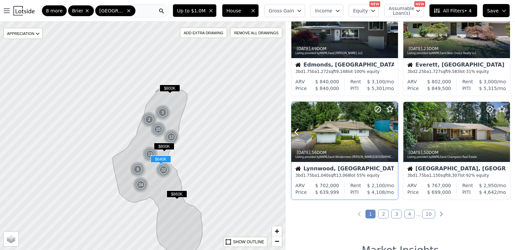
click at [392, 133] on icon at bounding box center [392, 131] width 11 height 11
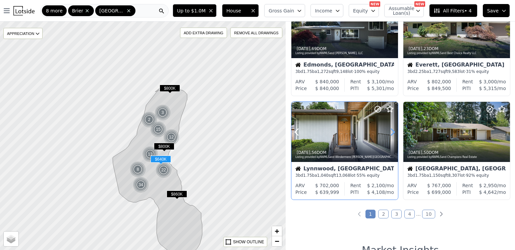
click at [392, 133] on icon at bounding box center [392, 131] width 11 height 11
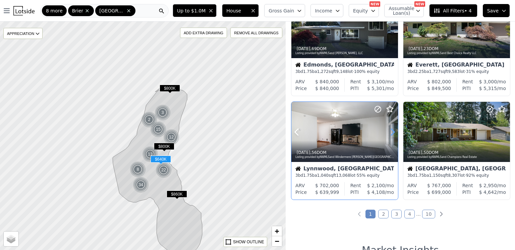
click at [392, 133] on icon at bounding box center [392, 131] width 11 height 11
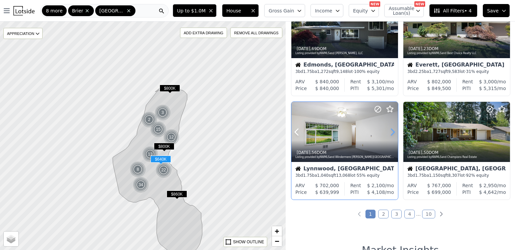
click at [392, 133] on icon at bounding box center [392, 131] width 11 height 11
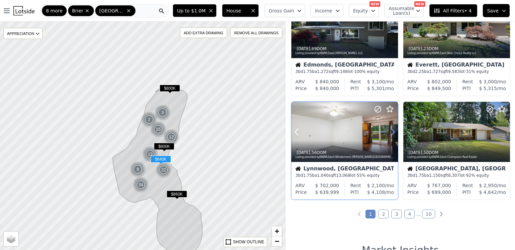
click at [393, 132] on icon at bounding box center [392, 131] width 11 height 11
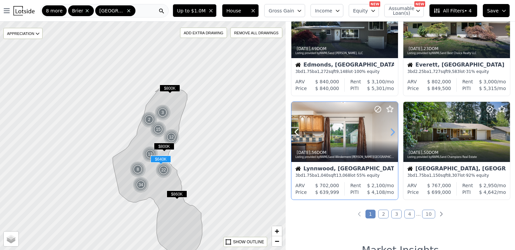
click at [393, 132] on icon at bounding box center [392, 131] width 11 height 11
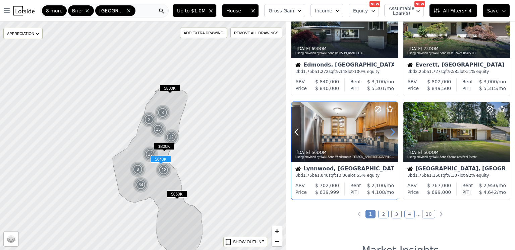
click at [393, 132] on icon at bounding box center [392, 131] width 11 height 11
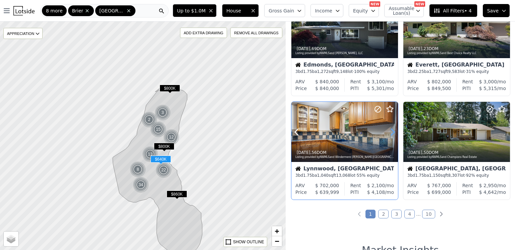
click at [393, 132] on icon at bounding box center [392, 131] width 11 height 11
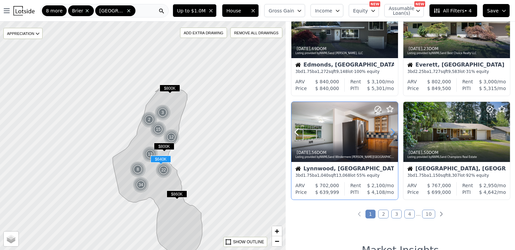
click at [393, 132] on icon at bounding box center [392, 131] width 11 height 11
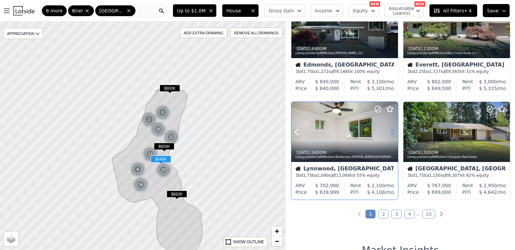
click at [393, 132] on icon at bounding box center [392, 131] width 11 height 11
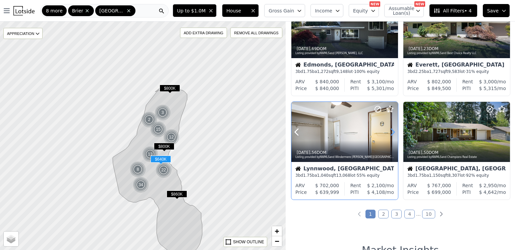
click at [393, 132] on icon at bounding box center [392, 131] width 11 height 11
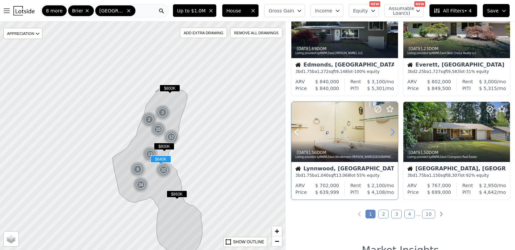
click at [393, 132] on icon at bounding box center [392, 131] width 11 height 11
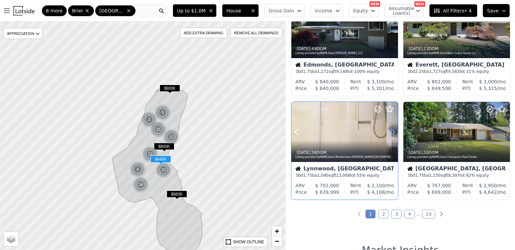
click at [393, 132] on icon at bounding box center [392, 131] width 11 height 11
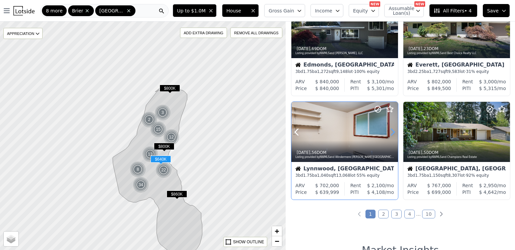
click at [393, 132] on icon at bounding box center [392, 131] width 11 height 11
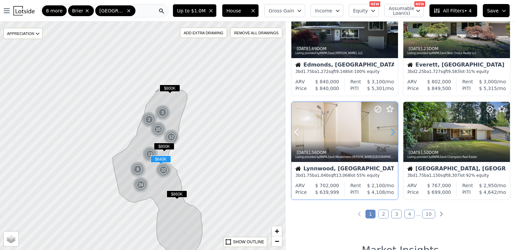
click at [393, 132] on icon at bounding box center [392, 131] width 11 height 11
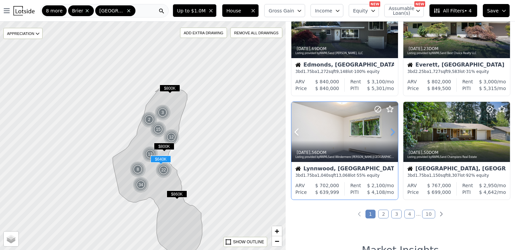
click at [393, 132] on icon at bounding box center [392, 131] width 11 height 11
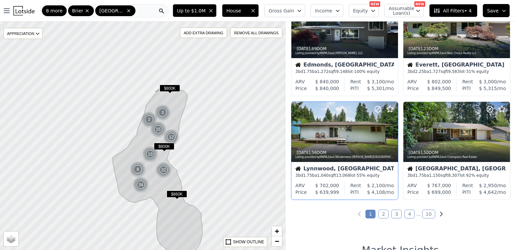
click at [441, 215] on icon "Next page" at bounding box center [441, 213] width 7 height 7
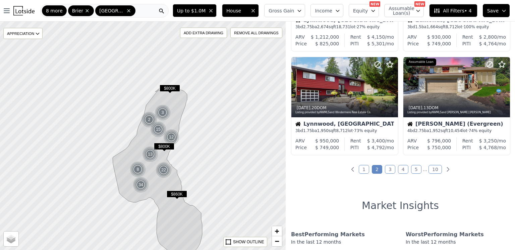
scroll to position [470, 0]
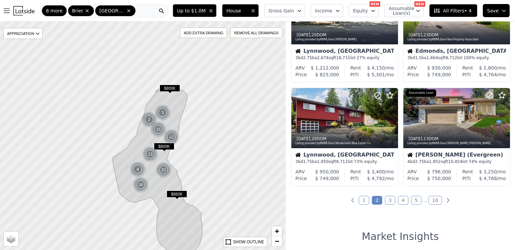
click at [368, 200] on link "1" at bounding box center [364, 200] width 10 height 9
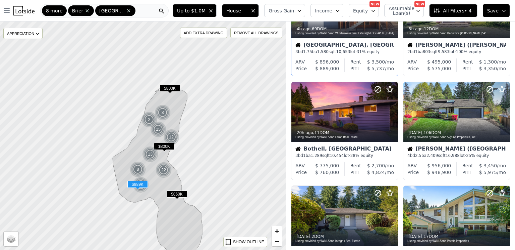
scroll to position [69, 0]
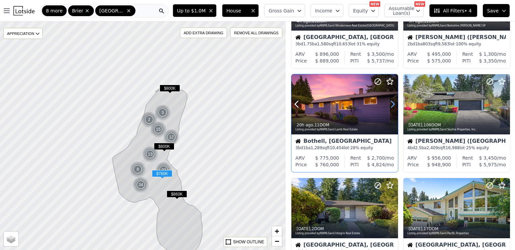
click at [391, 106] on icon at bounding box center [392, 104] width 11 height 11
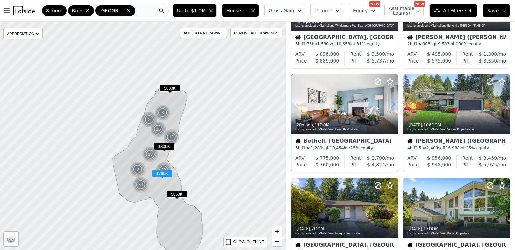
click at [391, 106] on icon at bounding box center [392, 104] width 11 height 11
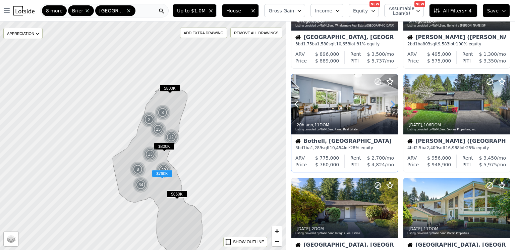
click at [391, 106] on icon at bounding box center [392, 104] width 11 height 11
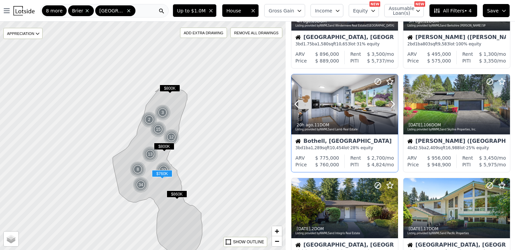
click at [361, 111] on div at bounding box center [376, 95] width 43 height 43
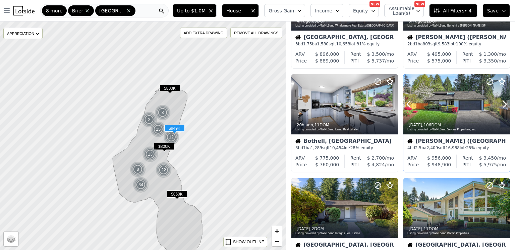
click at [464, 113] on div at bounding box center [457, 119] width 107 height 12
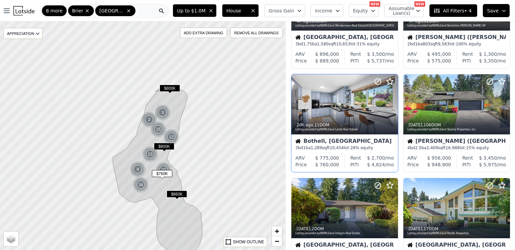
scroll to position [0, 0]
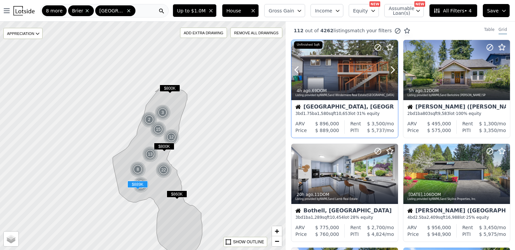
click at [340, 72] on div at bounding box center [345, 70] width 107 height 60
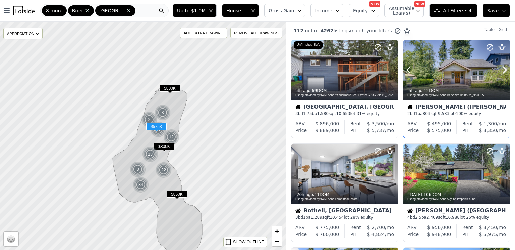
click at [434, 74] on div at bounding box center [457, 70] width 107 height 60
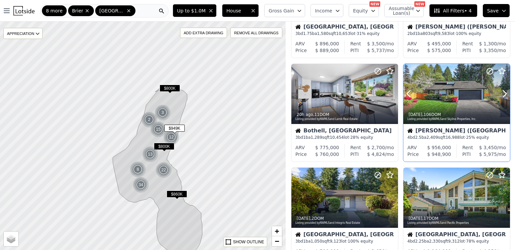
click at [445, 87] on div at bounding box center [457, 94] width 107 height 60
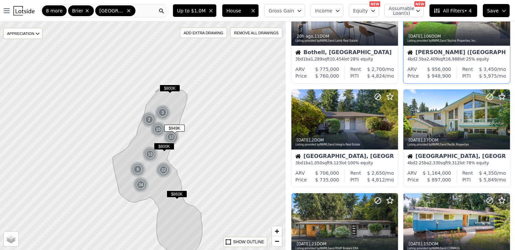
scroll to position [165, 0]
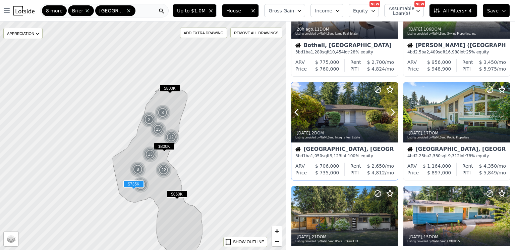
click at [376, 105] on div at bounding box center [376, 103] width 43 height 43
click at [441, 112] on div at bounding box center [457, 112] width 107 height 60
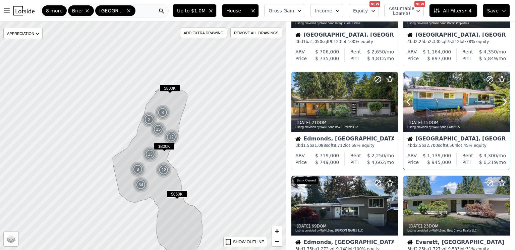
scroll to position [303, 0]
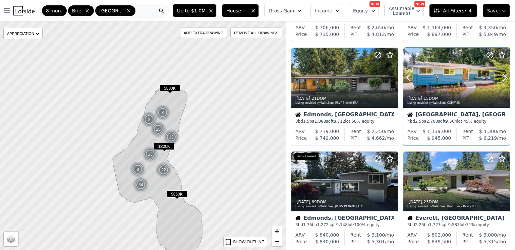
click at [455, 80] on div at bounding box center [457, 78] width 107 height 60
click at [346, 79] on div at bounding box center [345, 78] width 107 height 60
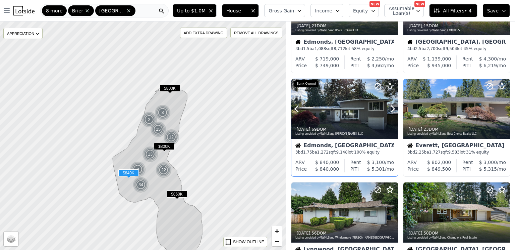
click at [350, 102] on div at bounding box center [345, 109] width 107 height 60
click at [434, 109] on div at bounding box center [457, 109] width 107 height 60
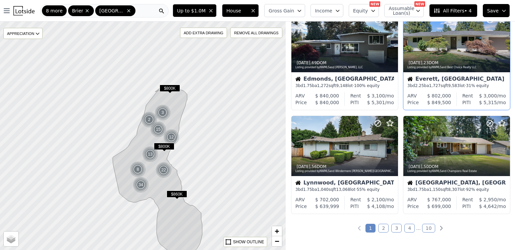
scroll to position [501, 0]
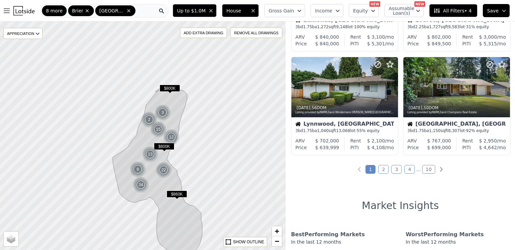
click at [465, 193] on div "112 out of 4262 listings match your filters Table Grid 4h ago , 69 DOM Listing …" at bounding box center [400, 146] width 229 height 250
click at [338, 82] on div at bounding box center [345, 87] width 107 height 60
click at [434, 92] on div at bounding box center [457, 87] width 107 height 60
click at [388, 168] on link "2" at bounding box center [383, 169] width 10 height 9
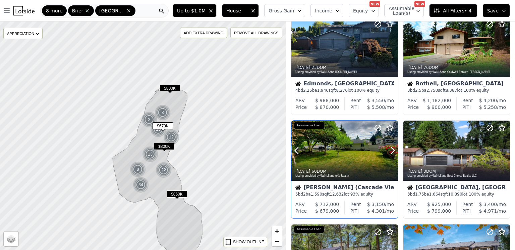
scroll to position [22, 0]
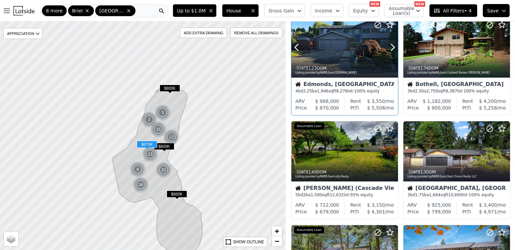
click at [353, 50] on div at bounding box center [345, 47] width 107 height 60
click at [437, 53] on div at bounding box center [457, 47] width 107 height 60
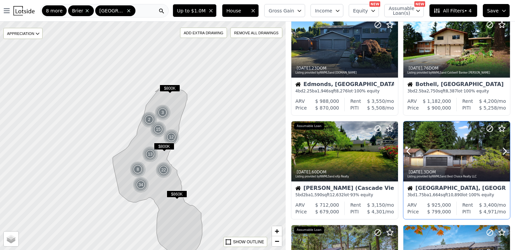
click at [454, 150] on div at bounding box center [457, 151] width 107 height 60
click at [362, 154] on div at bounding box center [376, 142] width 43 height 43
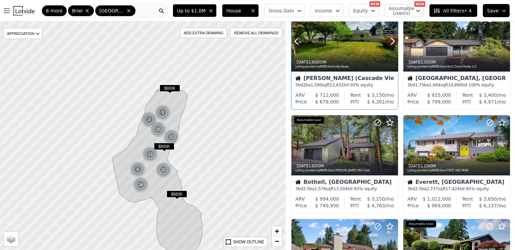
scroll to position [133, 0]
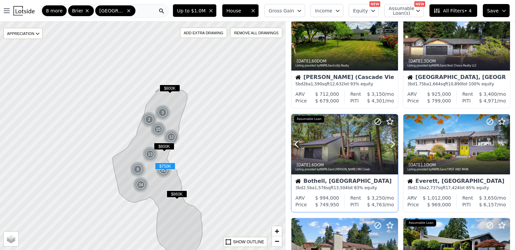
click at [360, 141] on div at bounding box center [376, 135] width 43 height 43
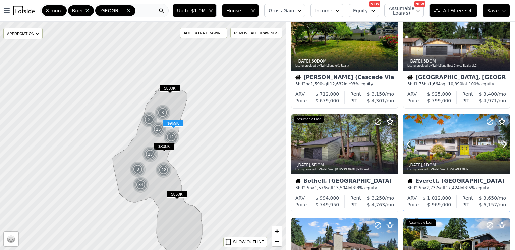
click at [435, 149] on div at bounding box center [457, 144] width 107 height 60
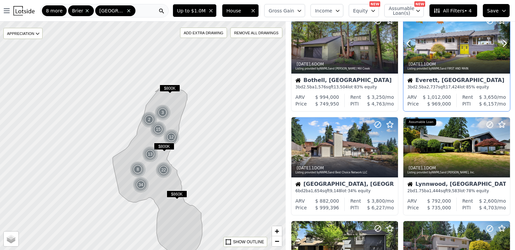
scroll to position [234, 0]
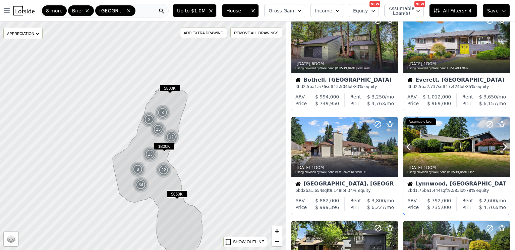
click at [443, 137] on div at bounding box center [457, 147] width 107 height 60
click at [361, 149] on div at bounding box center [376, 138] width 43 height 43
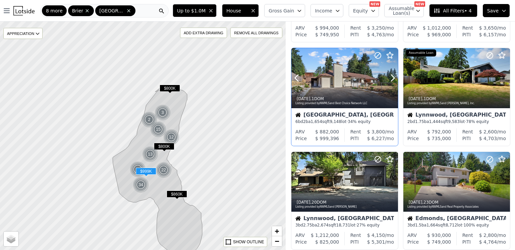
scroll to position [337, 0]
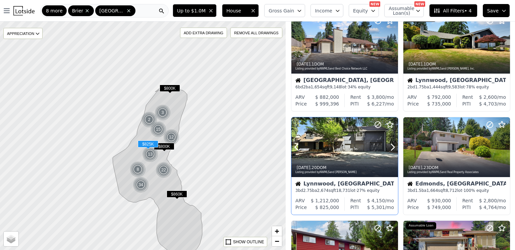
click at [352, 151] on div at bounding box center [345, 147] width 107 height 60
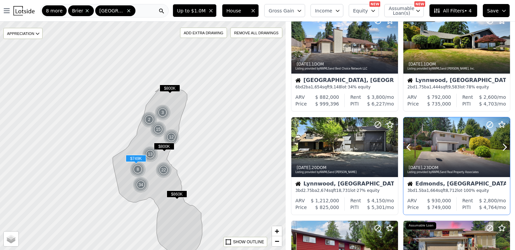
click at [449, 147] on div at bounding box center [457, 147] width 107 height 60
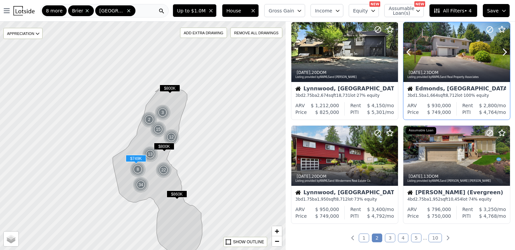
scroll to position [440, 0]
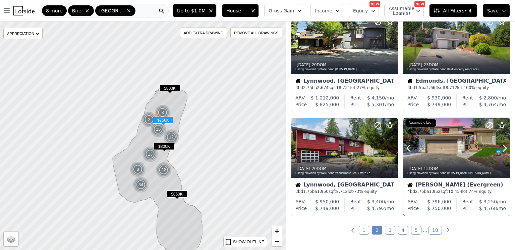
click at [429, 143] on button at bounding box center [417, 148] width 27 height 60
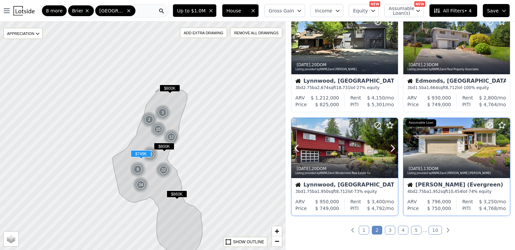
click at [355, 151] on div at bounding box center [376, 139] width 43 height 43
click at [314, 240] on div "112 out of 4262 listings match your filters Table Grid 5d ago , 23 DOM Listing …" at bounding box center [400, 146] width 229 height 250
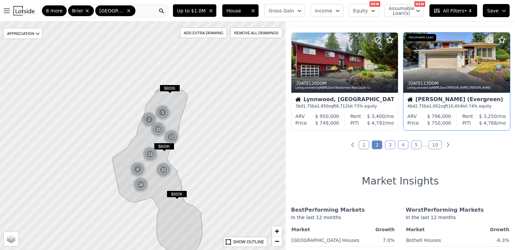
scroll to position [520, 0]
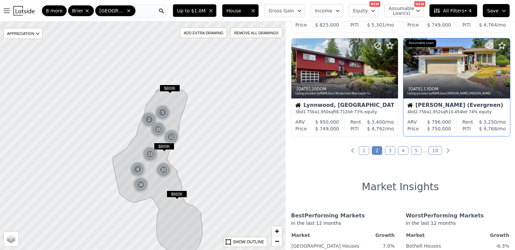
click at [391, 149] on link "3" at bounding box center [390, 150] width 10 height 9
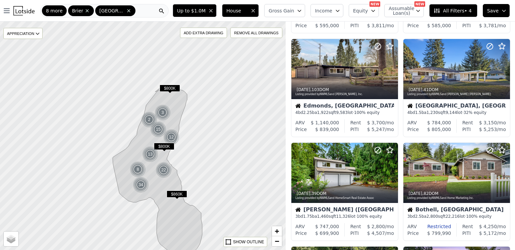
scroll to position [0, 0]
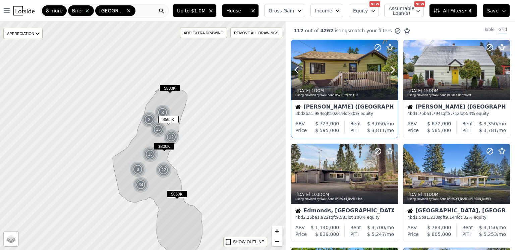
click at [357, 78] on div at bounding box center [345, 84] width 107 height 12
click at [468, 80] on div at bounding box center [457, 84] width 107 height 12
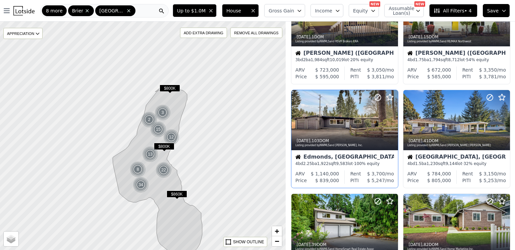
scroll to position [62, 0]
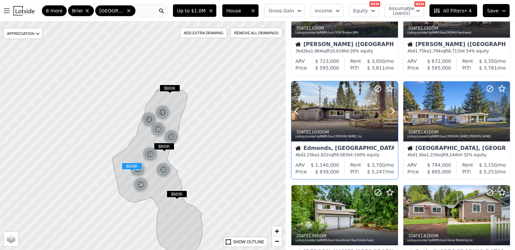
click at [354, 112] on div at bounding box center [345, 111] width 107 height 60
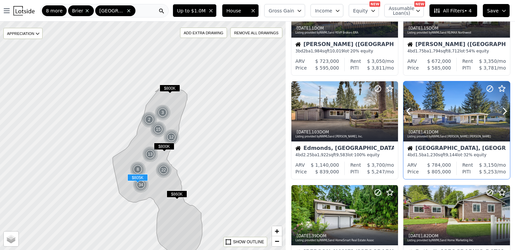
click at [446, 105] on div at bounding box center [457, 111] width 107 height 60
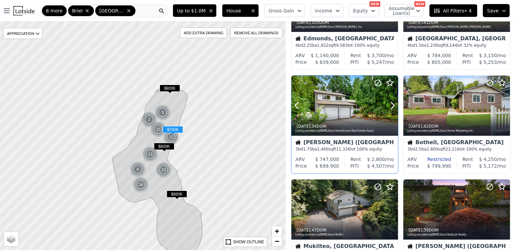
click at [362, 102] on div at bounding box center [376, 96] width 43 height 43
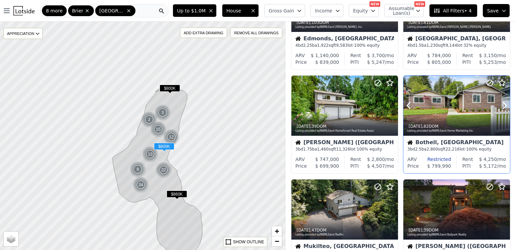
click at [413, 101] on icon at bounding box center [409, 105] width 11 height 11
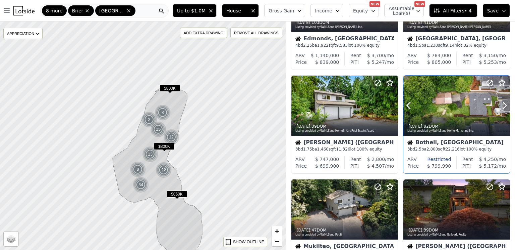
scroll to position [262, 0]
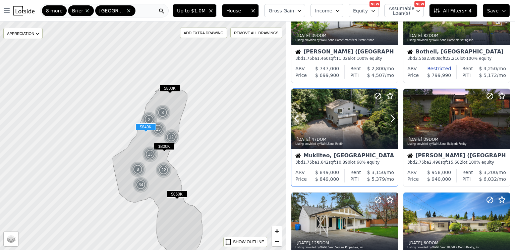
click at [350, 119] on div at bounding box center [345, 119] width 107 height 60
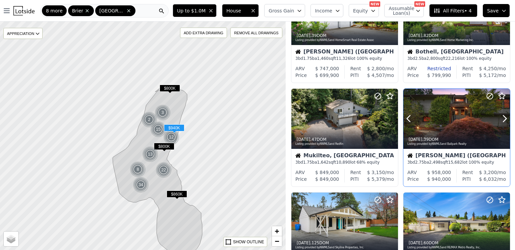
click at [432, 120] on div at bounding box center [457, 119] width 107 height 60
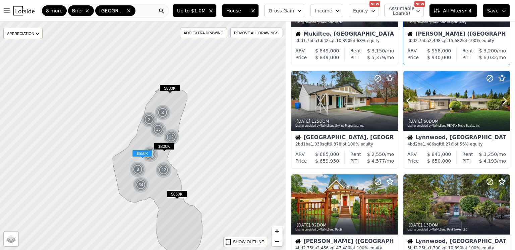
scroll to position [384, 0]
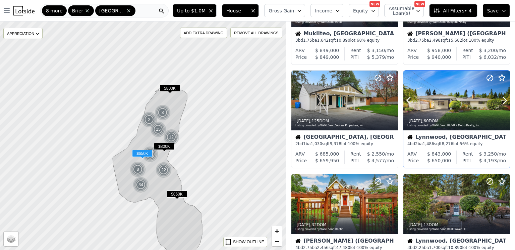
click at [440, 99] on div at bounding box center [457, 100] width 107 height 60
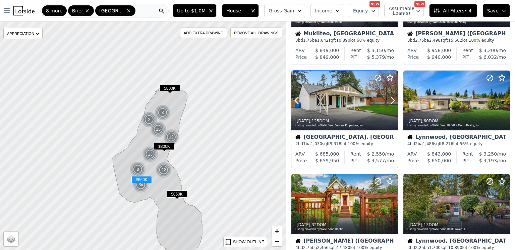
click at [349, 99] on div at bounding box center [345, 100] width 107 height 60
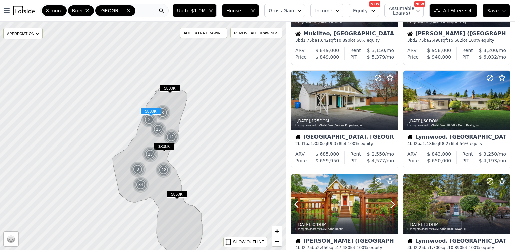
click at [362, 205] on div at bounding box center [376, 195] width 43 height 43
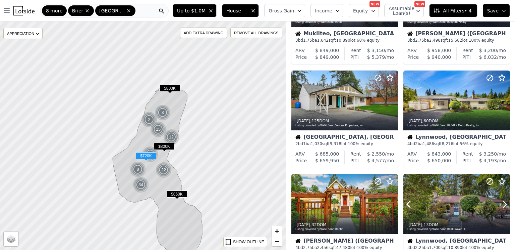
click at [447, 208] on div at bounding box center [457, 204] width 107 height 60
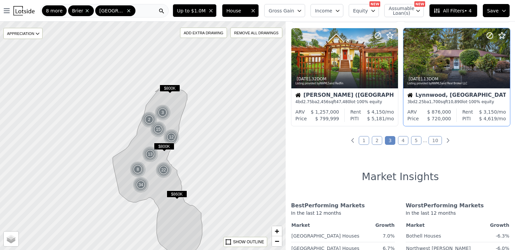
scroll to position [538, 0]
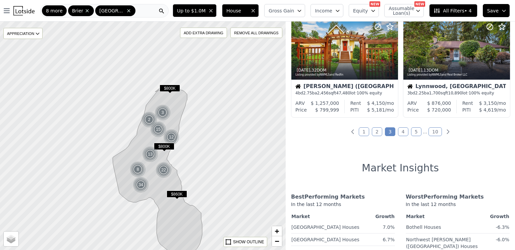
click at [376, 169] on h1 "Market Insights" at bounding box center [400, 168] width 77 height 12
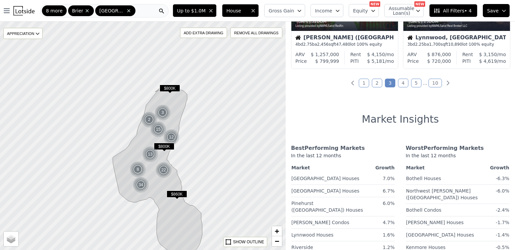
scroll to position [527, 0]
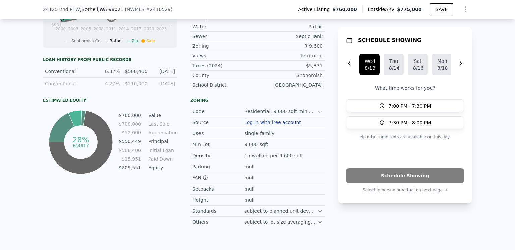
scroll to position [363, 0]
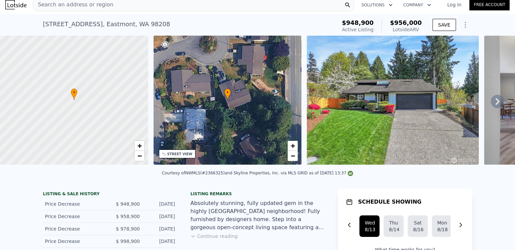
scroll to position [4, 0]
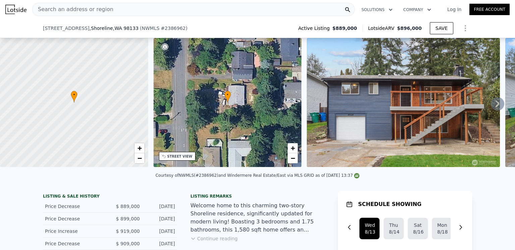
scroll to position [294, 0]
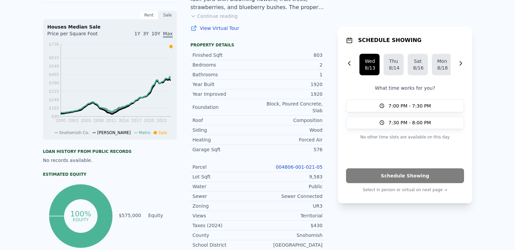
scroll to position [2, 0]
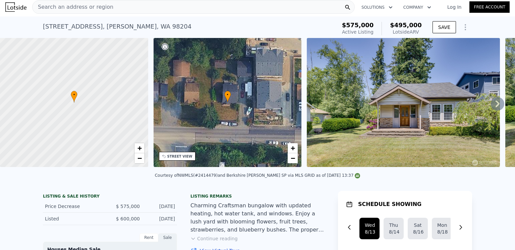
click at [294, 204] on div "Charming Craftsman bungalow with updated heating, hot water tank, and windows. …" at bounding box center [258, 217] width 134 height 32
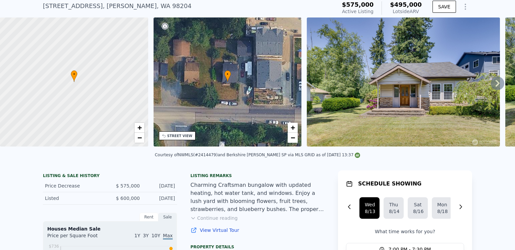
scroll to position [0, 0]
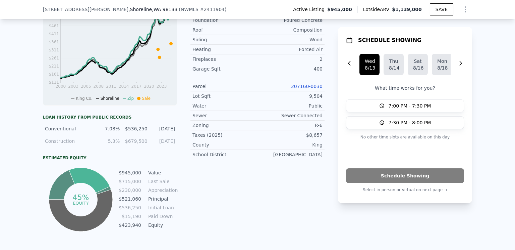
scroll to position [306, 0]
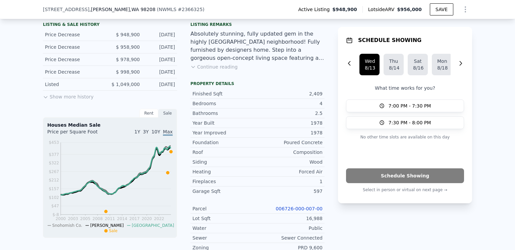
scroll to position [250, 0]
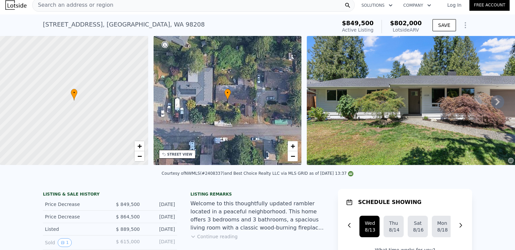
scroll to position [324, 0]
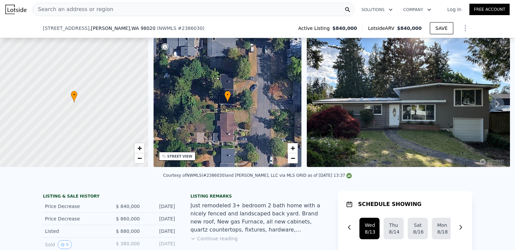
scroll to position [222, 0]
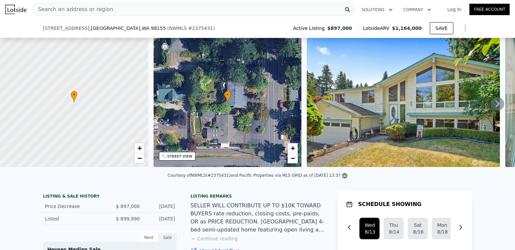
scroll to position [306, 0]
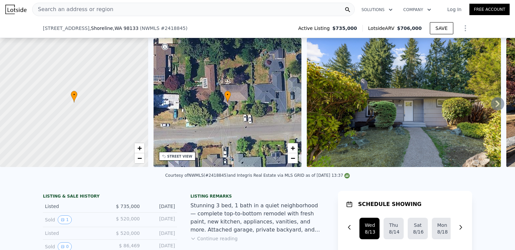
scroll to position [284, 0]
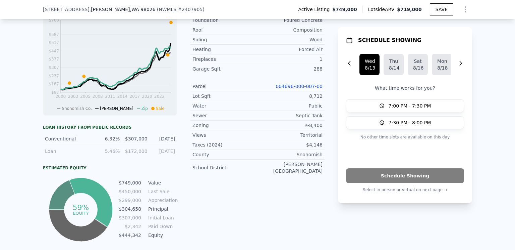
scroll to position [294, 0]
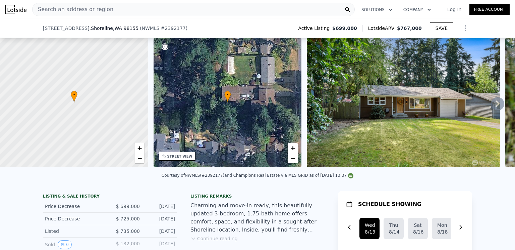
scroll to position [294, 0]
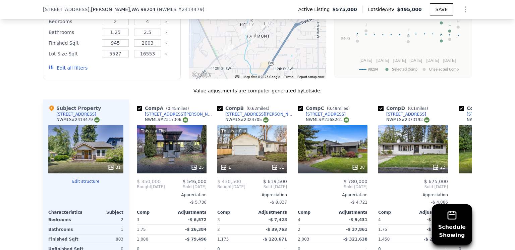
scroll to position [719, 0]
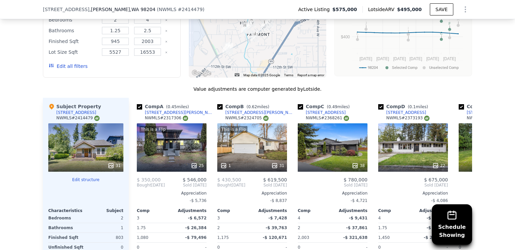
click at [15, 126] on div "Schedule Showing We found 12 sales that match your search Listings provided by …" at bounding box center [257, 133] width 515 height 385
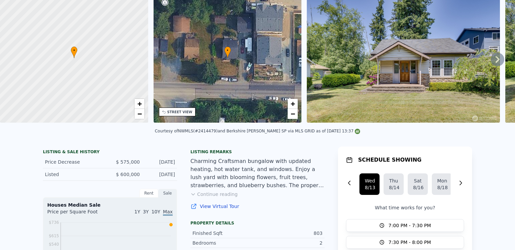
scroll to position [0, 0]
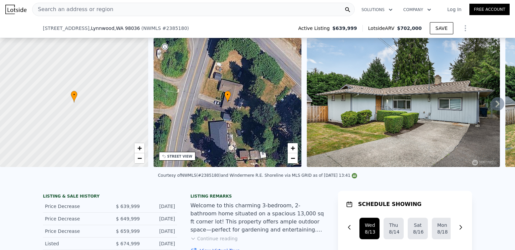
scroll to position [306, 0]
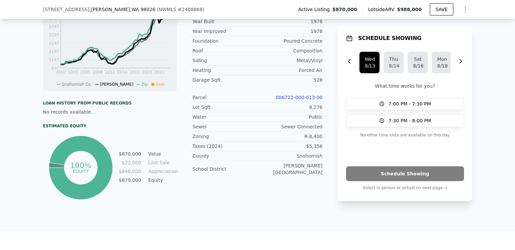
scroll to position [296, 0]
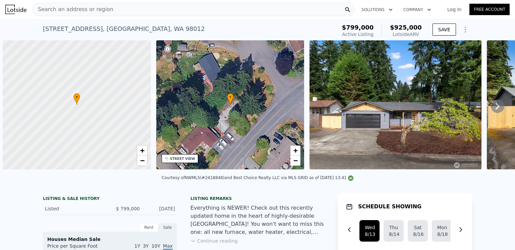
scroll to position [0, 3]
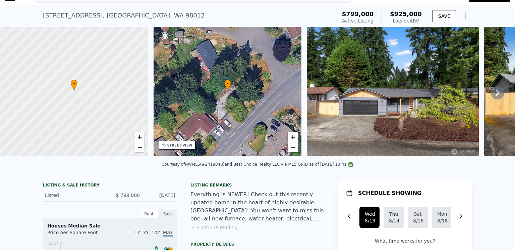
scroll to position [14, 0]
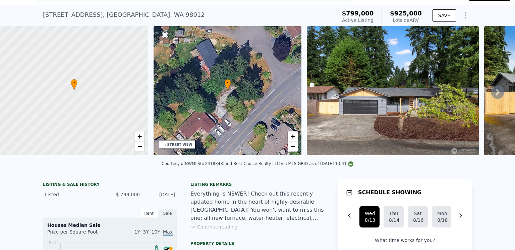
click at [495, 92] on icon at bounding box center [497, 91] width 13 height 13
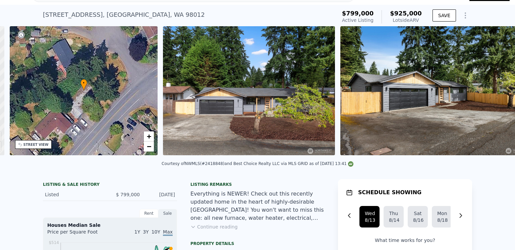
scroll to position [0, 156]
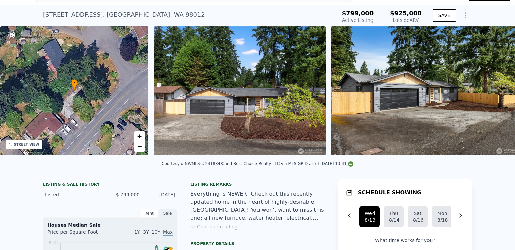
click at [495, 92] on img at bounding box center [427, 90] width 193 height 129
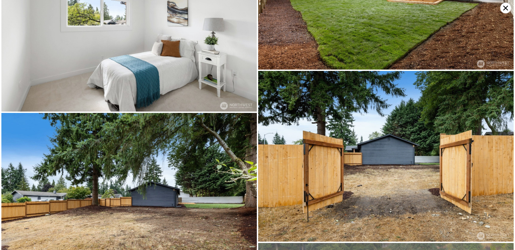
scroll to position [1359, 0]
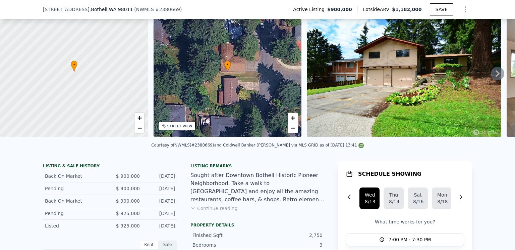
scroll to position [44, 0]
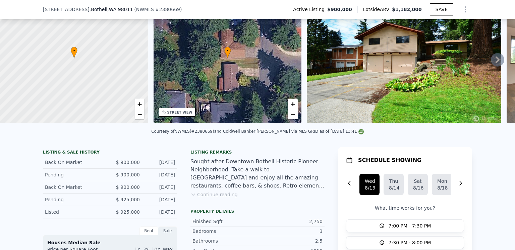
click at [310, 182] on div "Sought after Downtown Bothell Historic Pioneer Neighborhood. Take a walk to Mai…" at bounding box center [258, 173] width 134 height 32
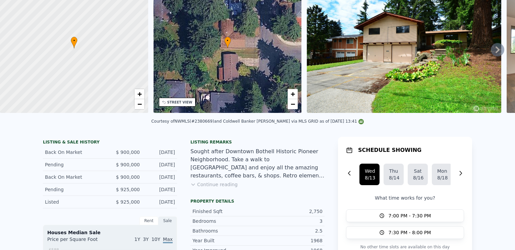
scroll to position [2, 0]
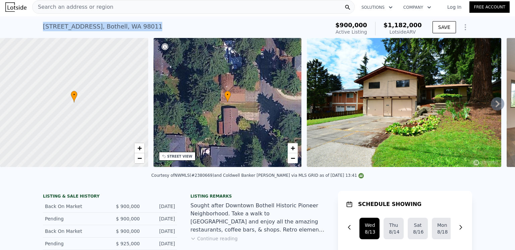
drag, startPoint x: 171, startPoint y: 27, endPoint x: 43, endPoint y: 28, distance: 128.5
click at [43, 28] on div "18215 108th Ave NE , Bothell , WA 98011 Active at $900k (~ARV $1.182m )" at bounding box center [185, 28] width 284 height 19
copy div "18215 108th Ave NE , Bothell , WA 98011"
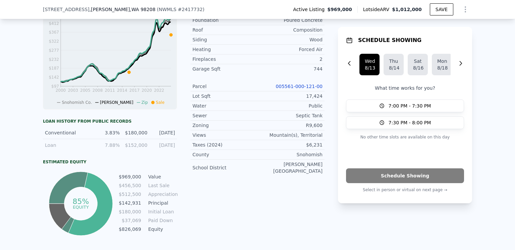
scroll to position [294, 0]
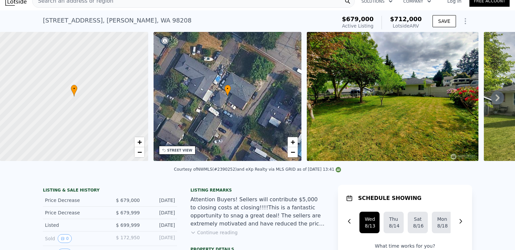
scroll to position [2, 0]
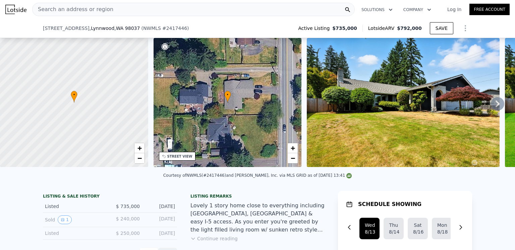
scroll to position [294, 0]
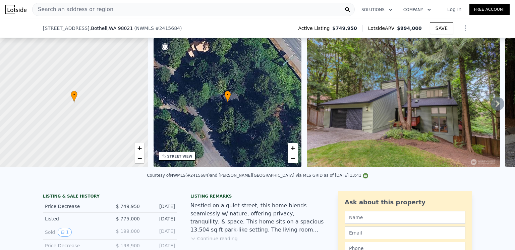
scroll to position [294, 0]
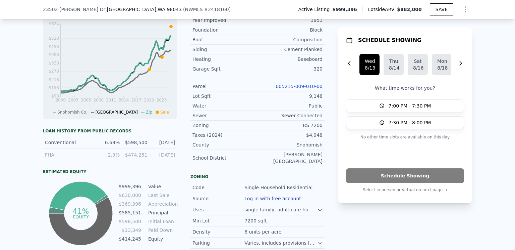
scroll to position [284, 0]
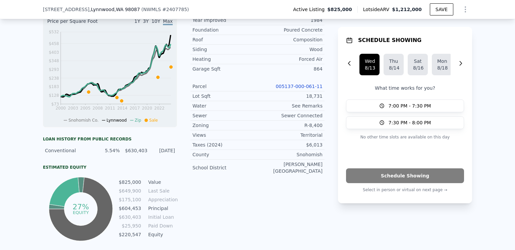
scroll to position [284, 0]
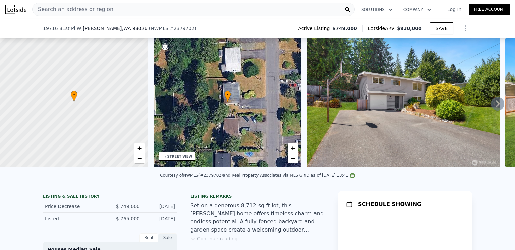
scroll to position [294, 0]
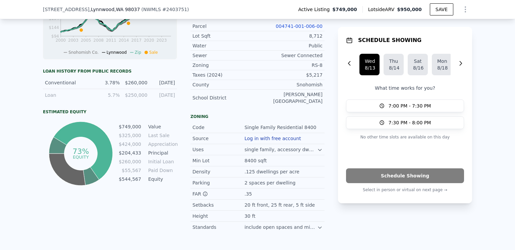
scroll to position [354, 0]
